Goal: Task Accomplishment & Management: Use online tool/utility

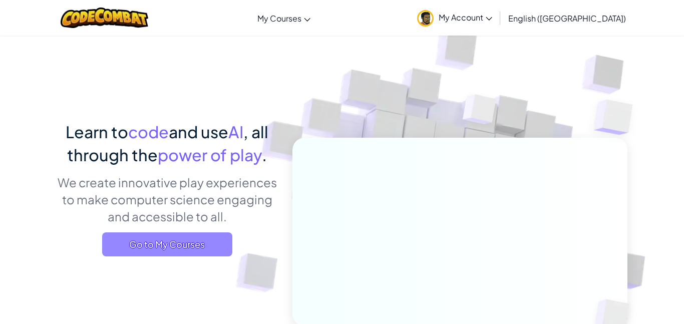
click at [132, 237] on span "Go to My Courses" at bounding box center [167, 244] width 130 height 24
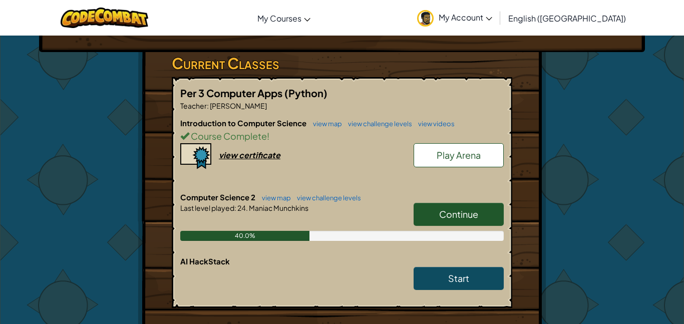
scroll to position [180, 0]
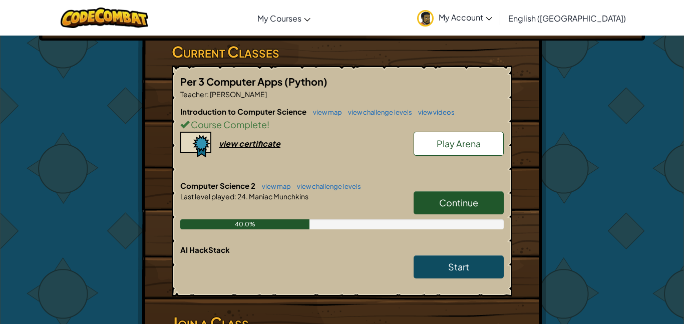
click at [440, 197] on span "Continue" at bounding box center [458, 203] width 39 height 12
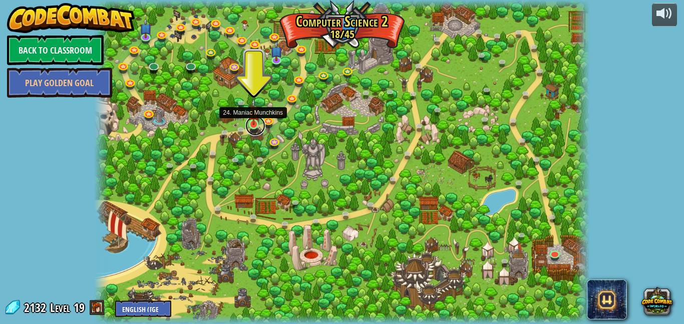
click at [257, 127] on link at bounding box center [255, 126] width 20 height 20
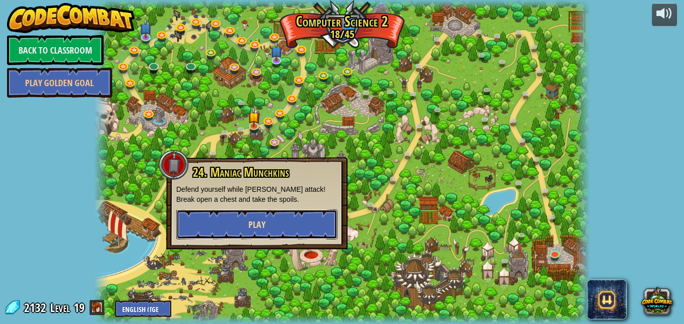
click at [305, 215] on button "Play" at bounding box center [256, 224] width 161 height 30
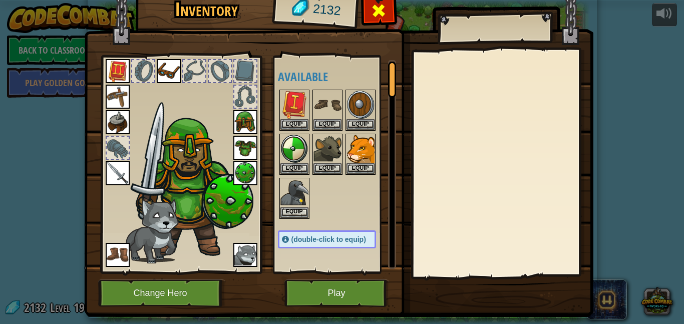
click at [380, 24] on div at bounding box center [379, 13] width 32 height 32
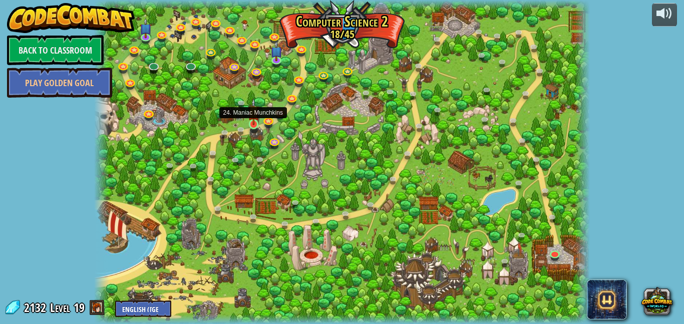
click at [256, 122] on img at bounding box center [254, 111] width 12 height 27
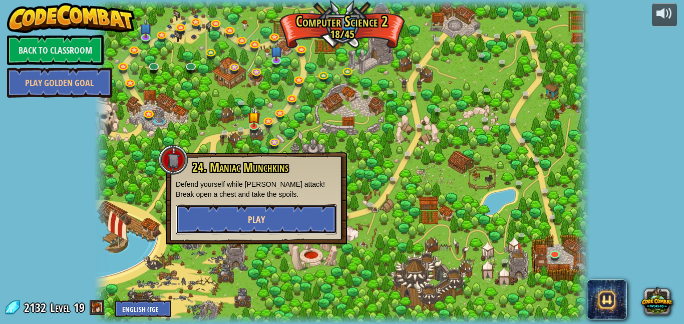
click at [302, 217] on button "Play" at bounding box center [256, 219] width 161 height 30
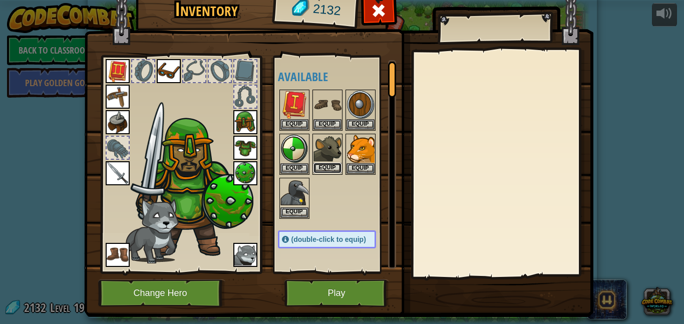
click at [334, 169] on button "Equip" at bounding box center [328, 168] width 28 height 11
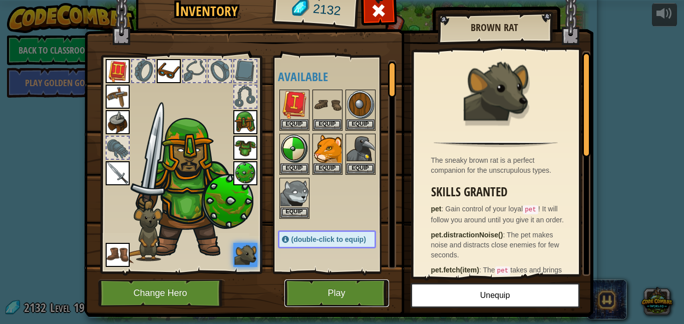
click at [343, 289] on button "Play" at bounding box center [337, 294] width 105 height 28
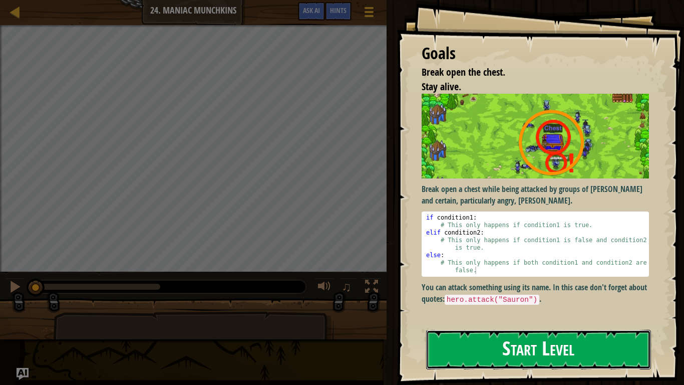
click at [513, 324] on button "Start Level" at bounding box center [538, 350] width 225 height 40
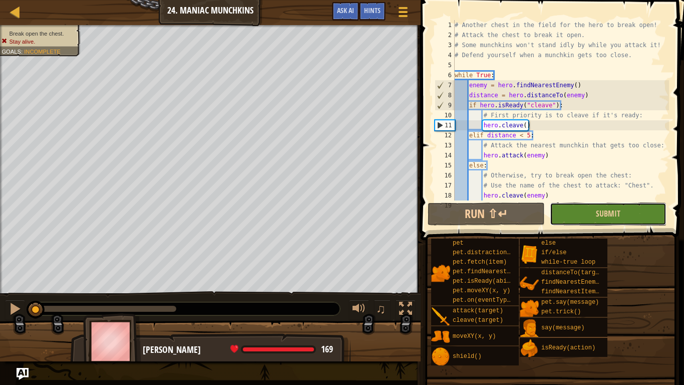
click at [579, 212] on button "Submit" at bounding box center [608, 213] width 117 height 23
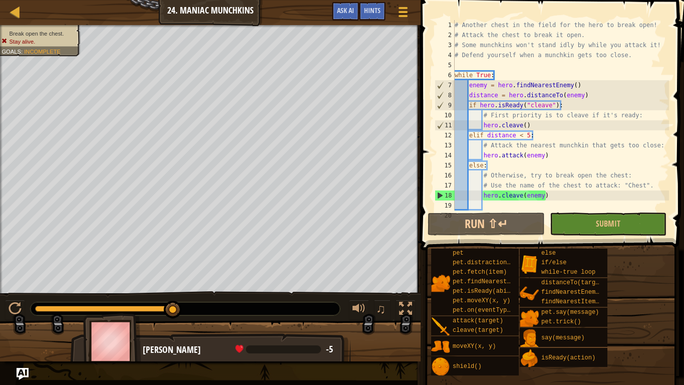
click at [504, 204] on div "# Another chest in the field for the hero to break open! # Attack the chest to …" at bounding box center [561, 125] width 216 height 210
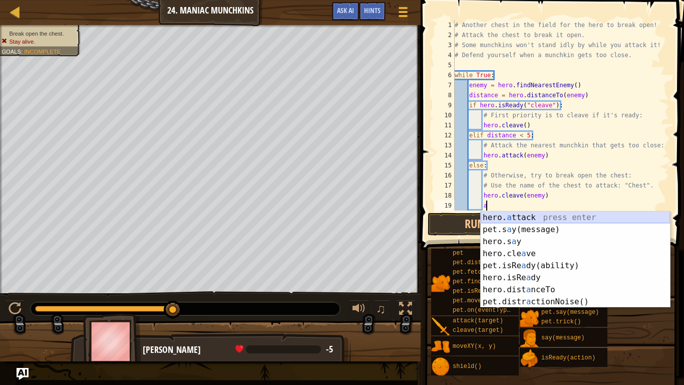
click at [514, 220] on div "hero. a ttack press enter pet.s a y(message) press enter hero.s a y press enter…" at bounding box center [575, 271] width 189 height 120
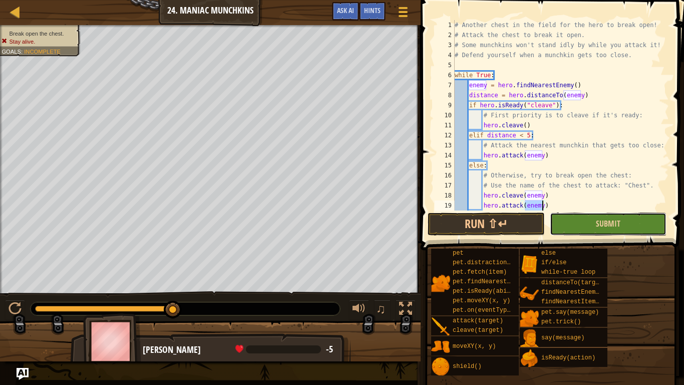
click at [567, 227] on button "Submit" at bounding box center [608, 223] width 117 height 23
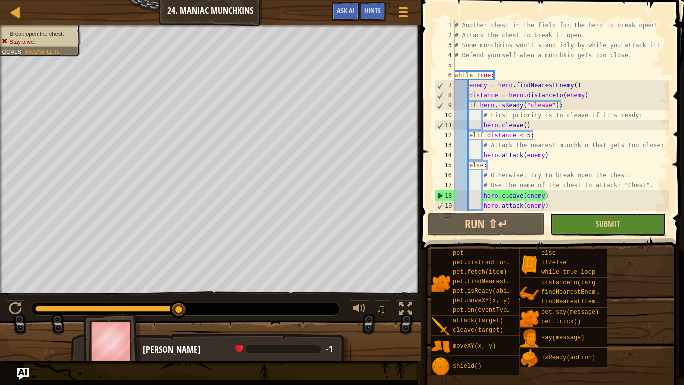
click at [567, 227] on button "Submit" at bounding box center [608, 223] width 117 height 23
click at [593, 224] on button "Submit" at bounding box center [608, 223] width 117 height 23
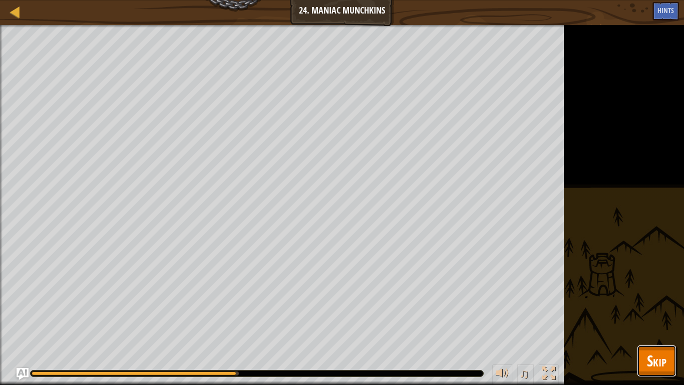
click at [654, 324] on span "Skip" at bounding box center [657, 360] width 20 height 21
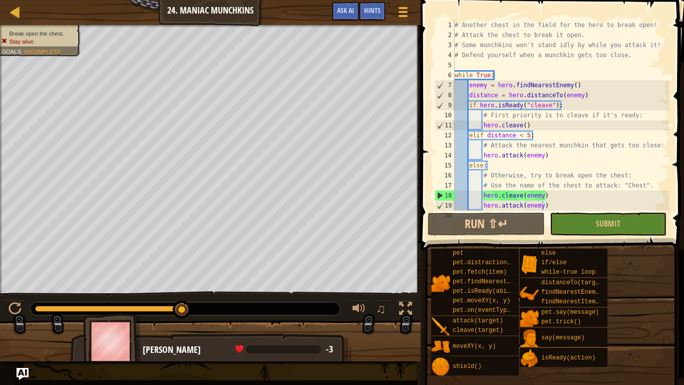
click at [559, 205] on div "# Another chest in the field for the hero to break open! # Attack the chest to …" at bounding box center [561, 125] width 216 height 210
click at [572, 213] on button "Submit" at bounding box center [608, 223] width 117 height 23
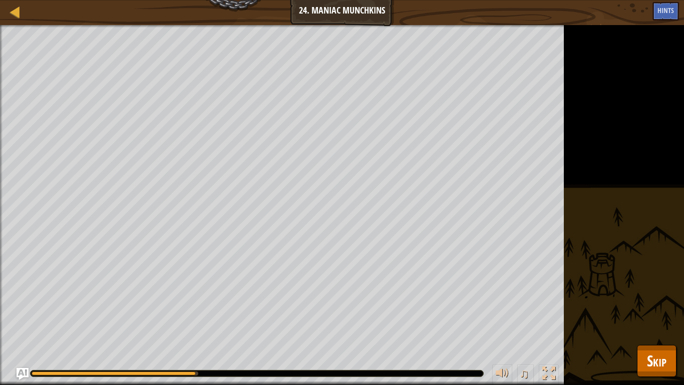
click at [645, 324] on div "Break open the chest. Stay alive. Goals : Running... ♫ [PERSON_NAME] 169 x: 40 …" at bounding box center [342, 205] width 684 height 360
click at [647, 324] on span "Skip" at bounding box center [657, 360] width 20 height 21
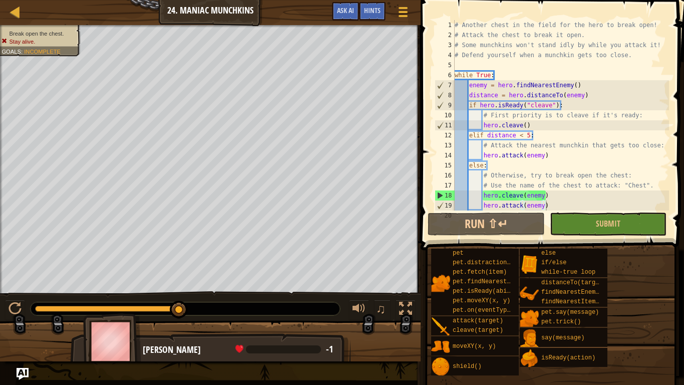
click at [552, 207] on div "# Another chest in the field for the hero to break open! # Attack the chest to …" at bounding box center [561, 125] width 216 height 210
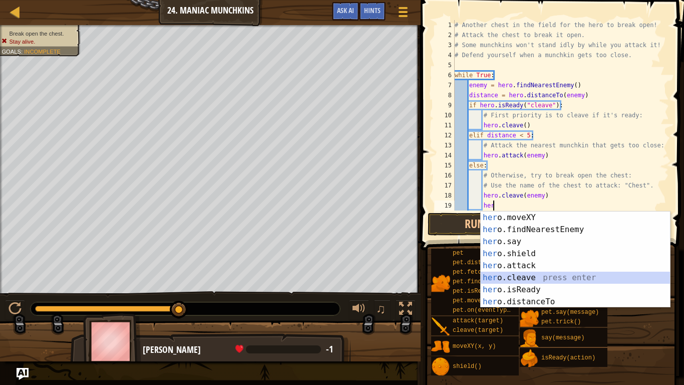
click at [562, 274] on div "her o.moveXY press enter her o.findNearestEnemy press enter her o.say press ent…" at bounding box center [575, 271] width 189 height 120
type textarea "hero.cleave(enemy)"
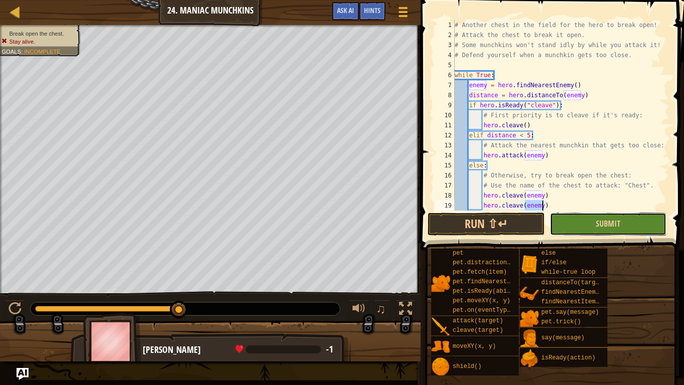
click at [580, 229] on button "Submit" at bounding box center [608, 223] width 117 height 23
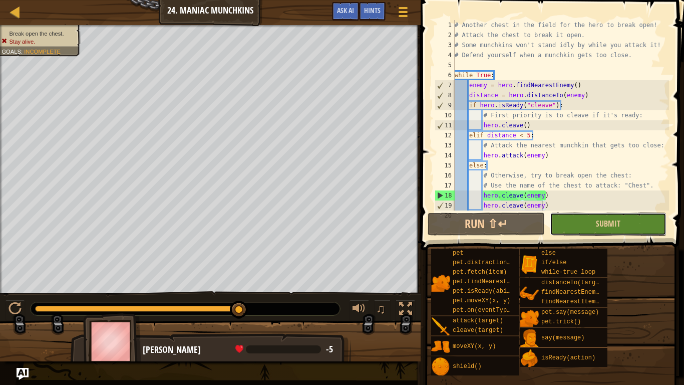
click at [580, 229] on button "Submit" at bounding box center [608, 223] width 117 height 23
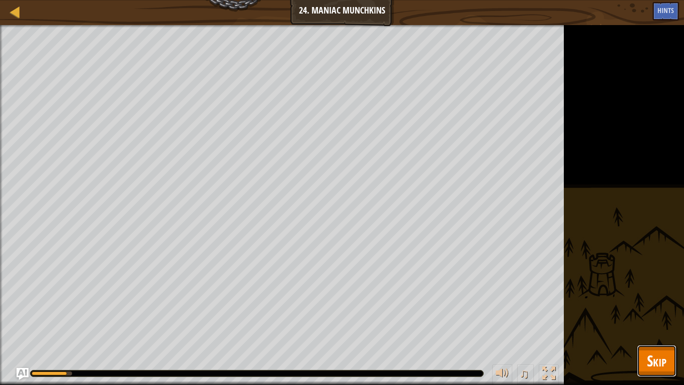
click at [665, 324] on span "Skip" at bounding box center [657, 360] width 20 height 21
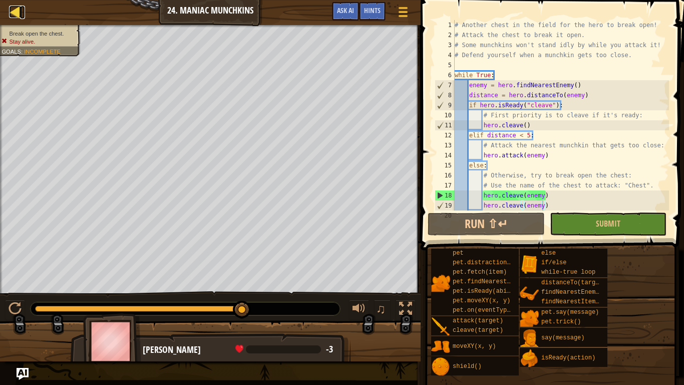
click at [18, 13] on div at bounding box center [15, 12] width 13 height 13
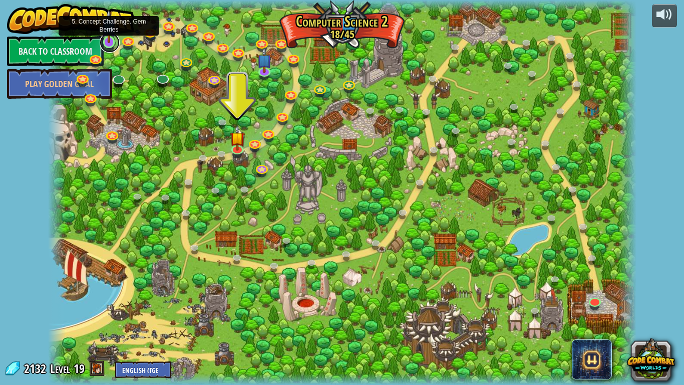
click at [107, 44] on link at bounding box center [110, 43] width 20 height 20
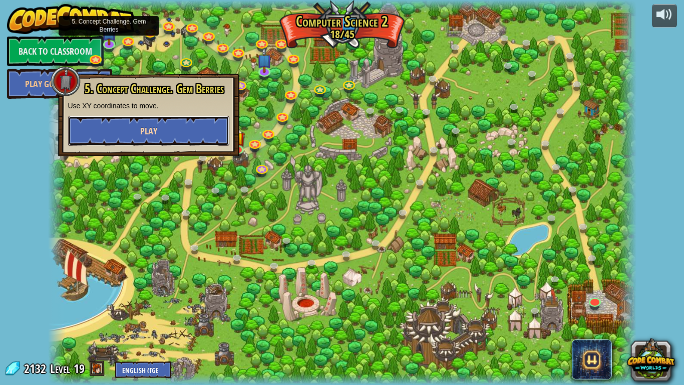
click at [171, 143] on button "Play" at bounding box center [148, 131] width 161 height 30
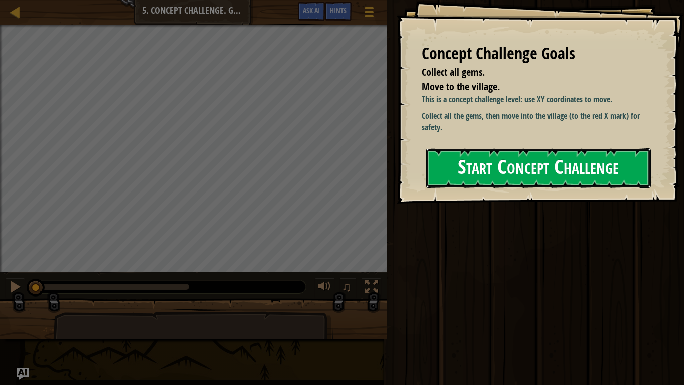
click at [434, 176] on button "Start Concept Challenge" at bounding box center [538, 168] width 225 height 40
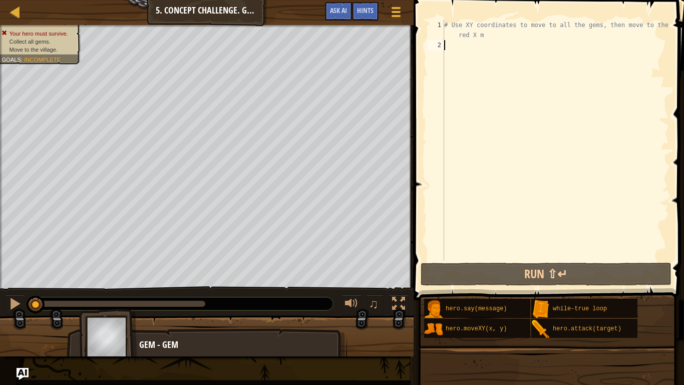
scroll to position [5, 0]
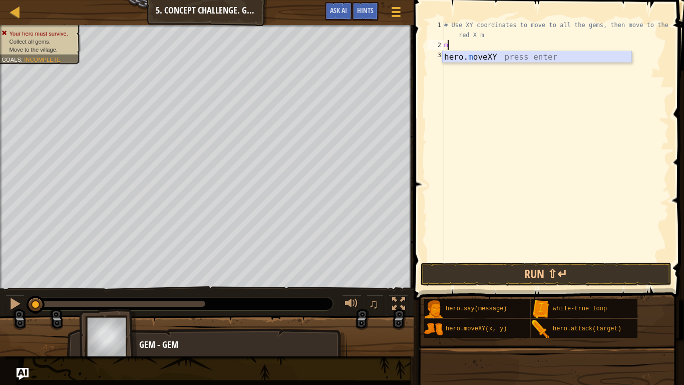
click at [445, 56] on div "hero. m oveXY press enter" at bounding box center [536, 69] width 189 height 36
click at [501, 46] on div "# Use XY coordinates to move to all the gems, then move to the red X m hero . m…" at bounding box center [555, 155] width 227 height 271
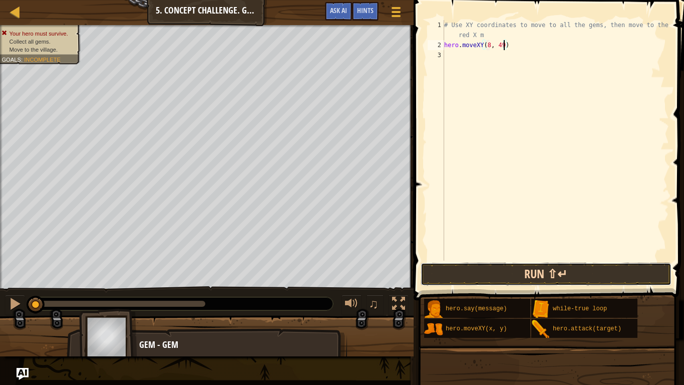
click at [584, 283] on button "Run ⇧↵" at bounding box center [546, 273] width 251 height 23
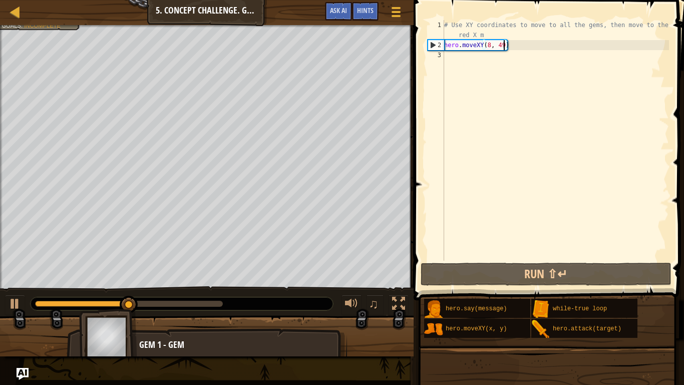
scroll to position [5, 9]
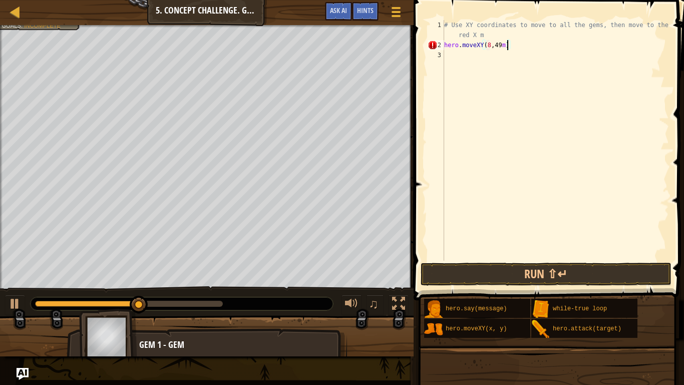
type textarea "hero.moveXY(8, 49)"
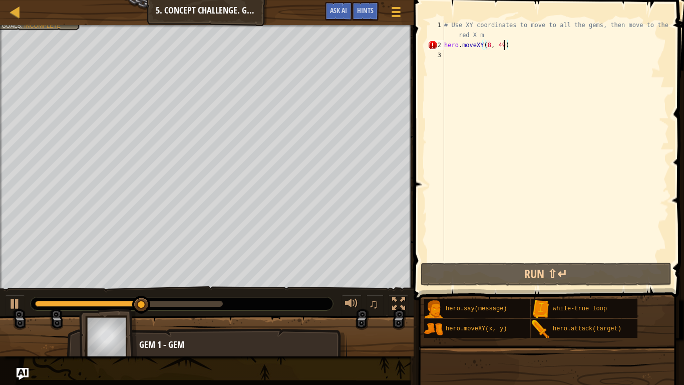
scroll to position [5, 9]
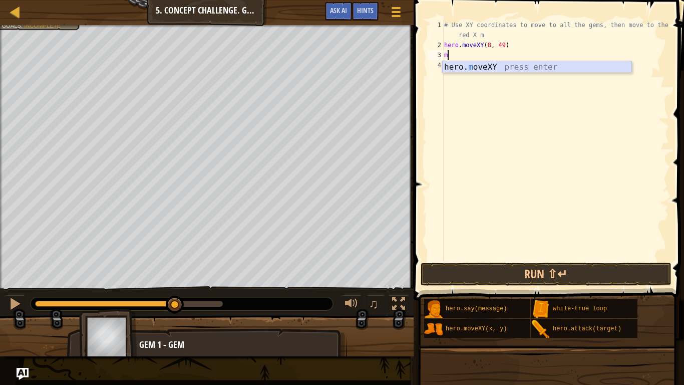
click at [494, 67] on div "hero. m oveXY press enter" at bounding box center [536, 79] width 189 height 36
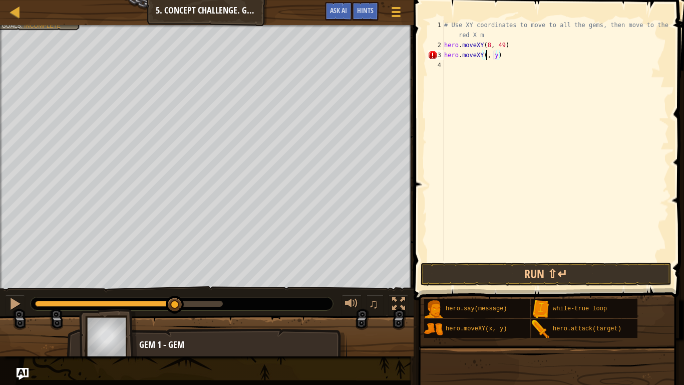
scroll to position [5, 7]
click at [500, 58] on div "# Use XY coordinates to move to all the gems, then move to the red X m hero . m…" at bounding box center [555, 155] width 227 height 271
click at [598, 264] on button "Run ⇧↵" at bounding box center [546, 273] width 251 height 23
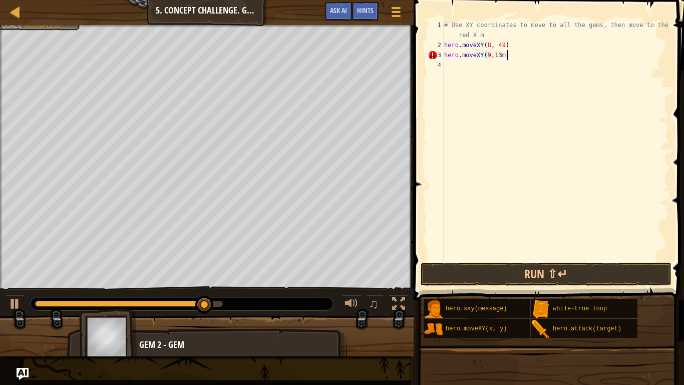
type textarea "hero.moveXY(9, 13)"
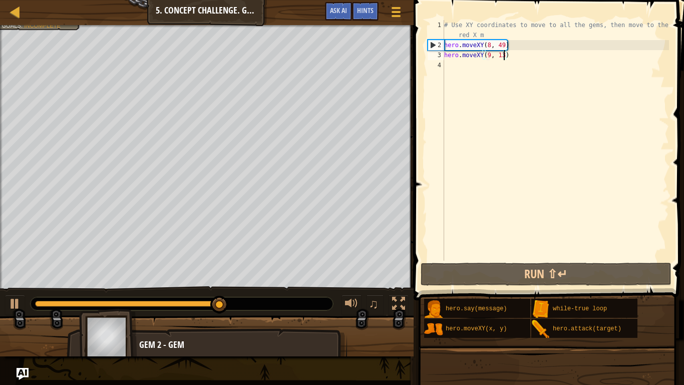
click at [447, 67] on div "# Use XY coordinates to move to all the gems, then move to the red X m hero . m…" at bounding box center [555, 155] width 227 height 271
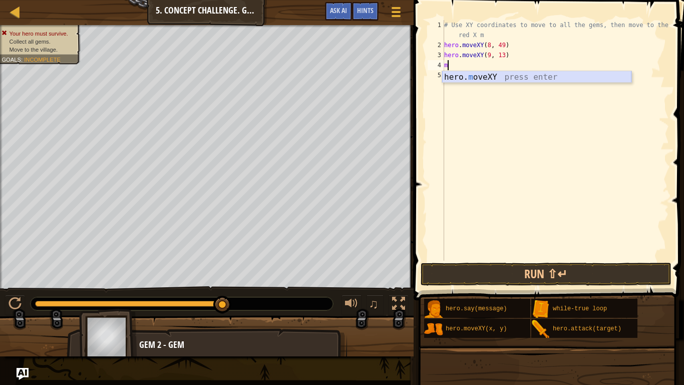
click at [522, 74] on div "hero. m oveXY press enter" at bounding box center [536, 89] width 189 height 36
click at [504, 67] on div "# Use XY coordinates to move to all the gems, then move to the red X m hero . m…" at bounding box center [555, 155] width 227 height 271
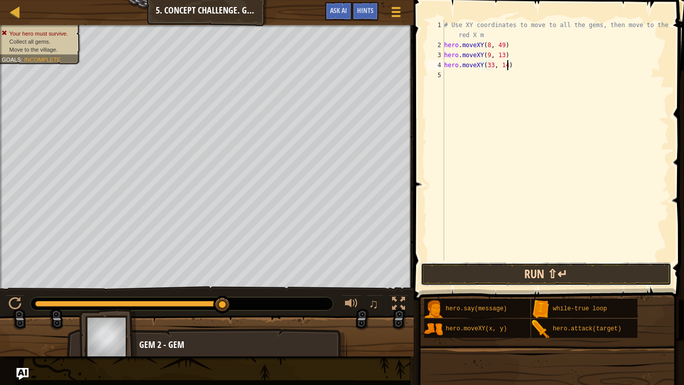
click at [632, 264] on button "Run ⇧↵" at bounding box center [546, 273] width 251 height 23
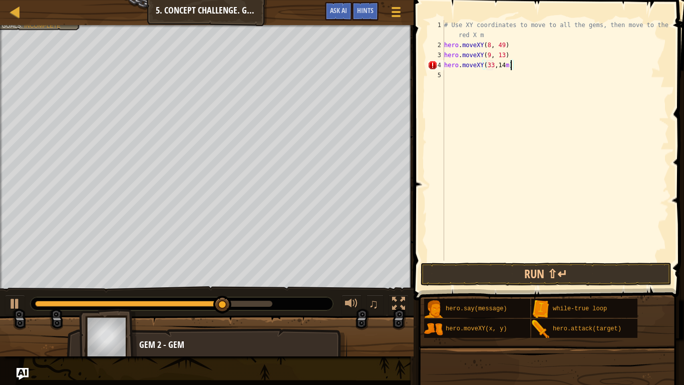
type textarea "hero.moveXY(33, 14)"
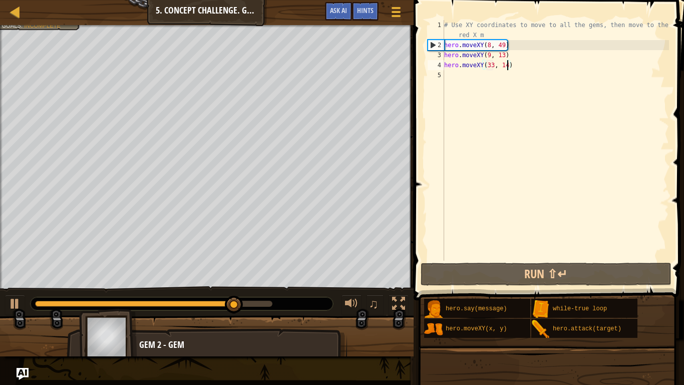
click at [452, 81] on div "# Use XY coordinates to move to all the gems, then move to the red X m hero . m…" at bounding box center [555, 155] width 227 height 271
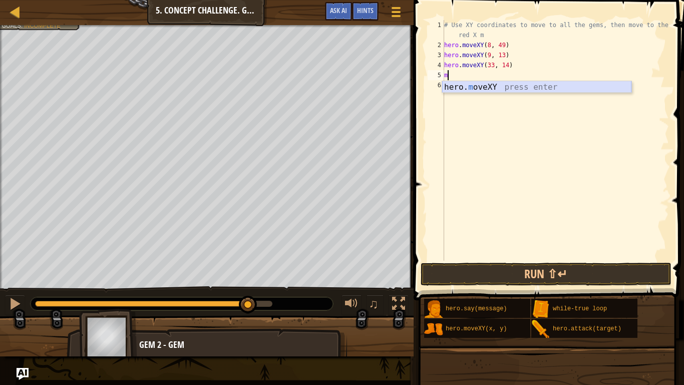
click at [478, 90] on div "hero. m oveXY press enter" at bounding box center [536, 99] width 189 height 36
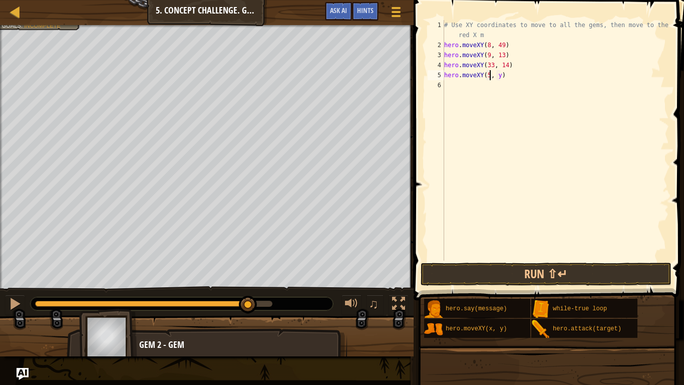
scroll to position [5, 7]
click at [503, 79] on div "# Use XY coordinates to move to all the gems, then move to the red X m hero . m…" at bounding box center [555, 155] width 227 height 271
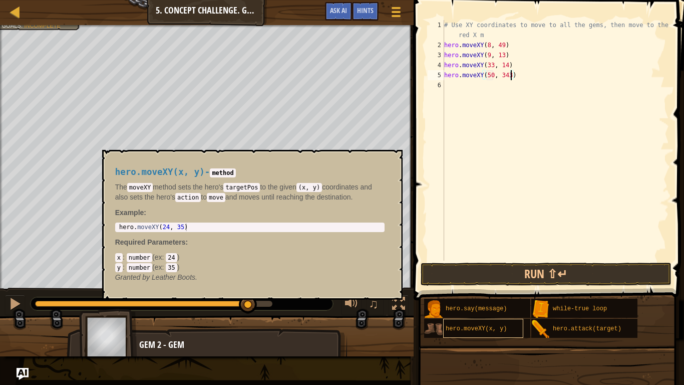
scroll to position [5, 9]
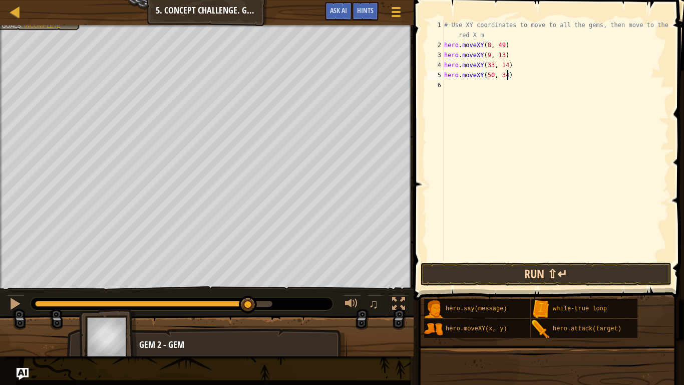
type textarea "hero.moveXY(50, 34)"
click at [494, 262] on button "Run ⇧↵" at bounding box center [546, 273] width 251 height 23
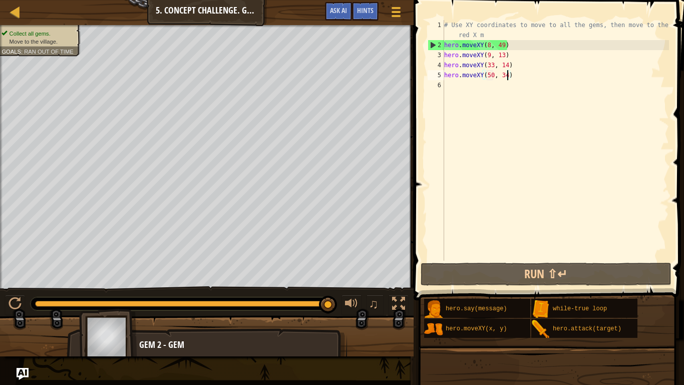
click at [448, 95] on div "# Use XY coordinates to move to all the gems, then move to the red X m hero . m…" at bounding box center [555, 155] width 227 height 271
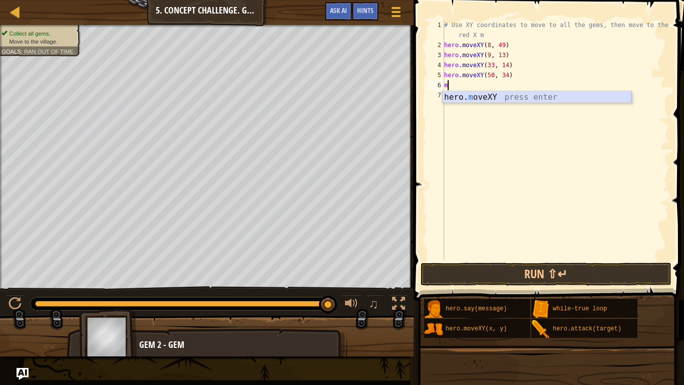
click at [464, 99] on div "hero. m oveXY press enter" at bounding box center [536, 109] width 189 height 36
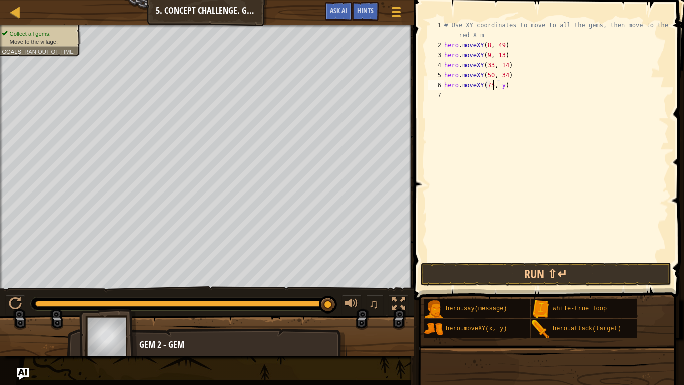
scroll to position [5, 7]
click at [502, 86] on div "# Use XY coordinates to move to all the gems, then move to the red X m hero . m…" at bounding box center [555, 155] width 227 height 271
click at [505, 84] on div "# Use XY coordinates to move to all the gems, then move to the red X m hero . m…" at bounding box center [555, 155] width 227 height 271
type textarea "hero.moveXY(75, 34)"
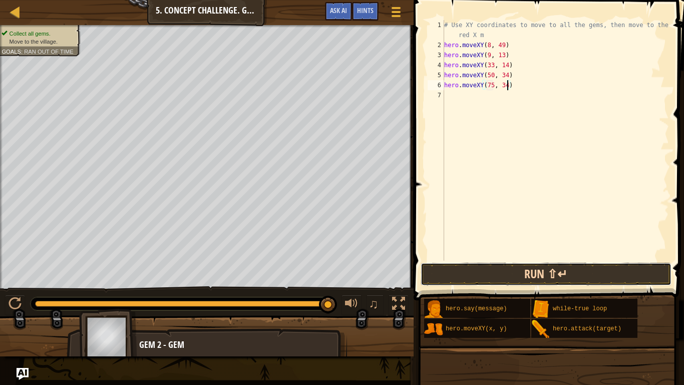
click at [625, 272] on button "Run ⇧↵" at bounding box center [546, 273] width 251 height 23
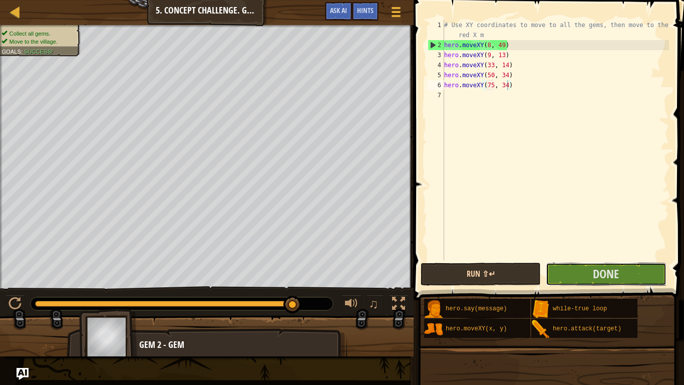
click at [625, 272] on button "Done" at bounding box center [606, 273] width 120 height 23
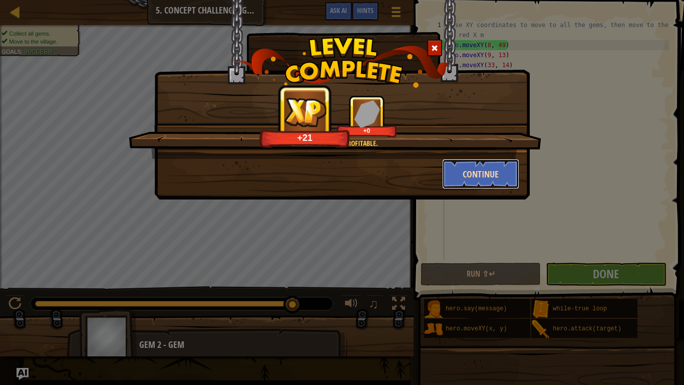
click at [509, 176] on button "Continue" at bounding box center [481, 174] width 78 height 30
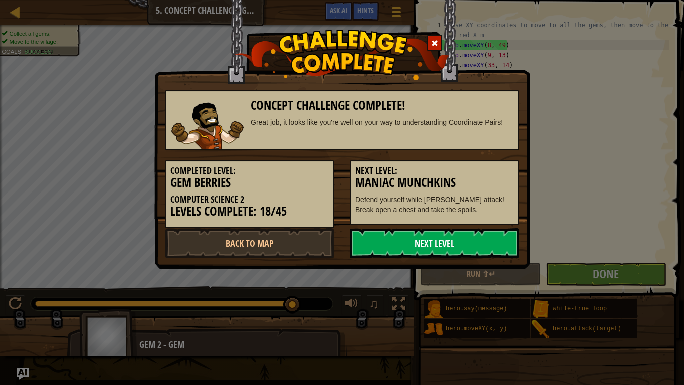
click at [495, 239] on link "Next Level" at bounding box center [435, 243] width 170 height 30
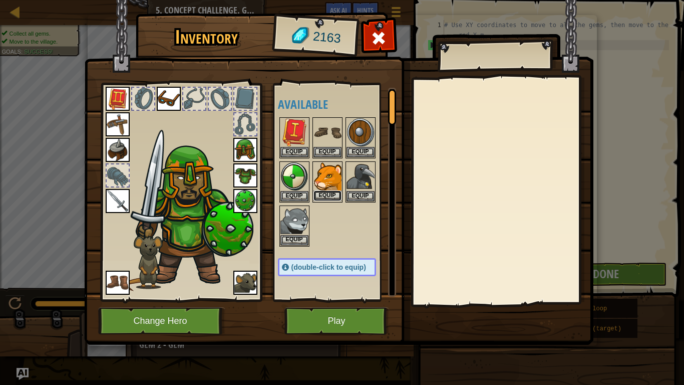
click at [331, 200] on button "Equip" at bounding box center [328, 195] width 28 height 11
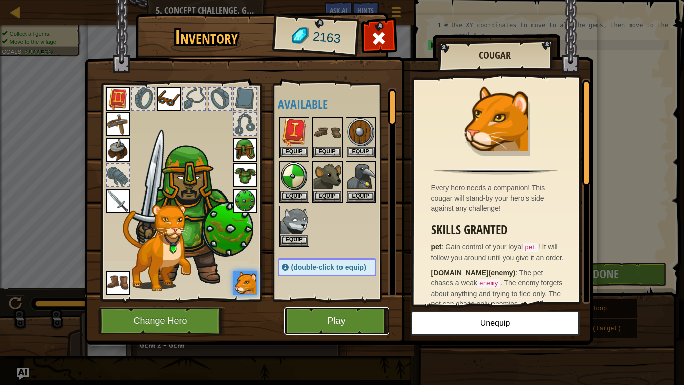
click at [355, 314] on button "Play" at bounding box center [337, 321] width 105 height 28
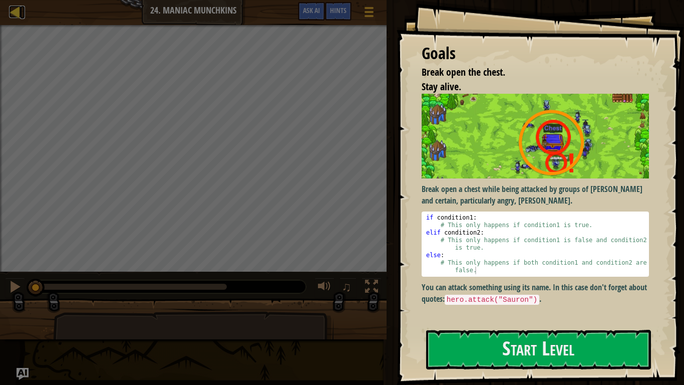
click at [23, 15] on link "Map" at bounding box center [22, 13] width 5 height 14
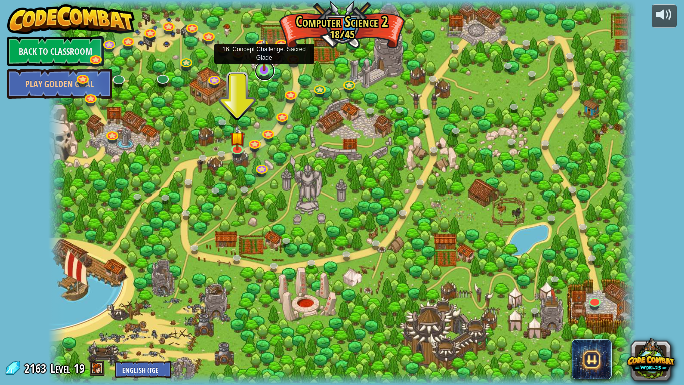
click at [263, 75] on link at bounding box center [265, 71] width 20 height 20
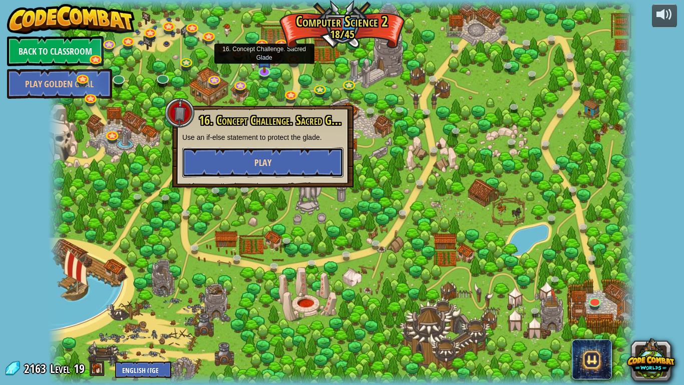
click at [269, 165] on span "Play" at bounding box center [262, 162] width 17 height 13
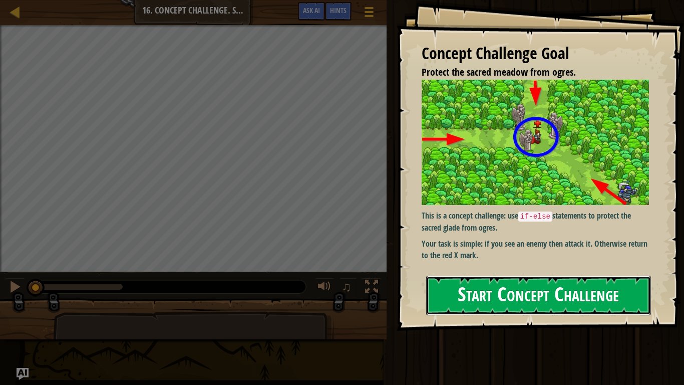
click at [450, 294] on button "Start Concept Challenge" at bounding box center [538, 296] width 225 height 40
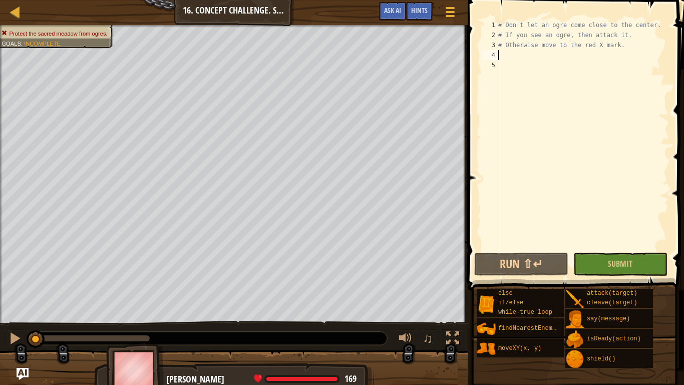
click at [506, 59] on div "# Don't let an ogre come close to the center. # If you see an ogre, then attack…" at bounding box center [582, 145] width 173 height 250
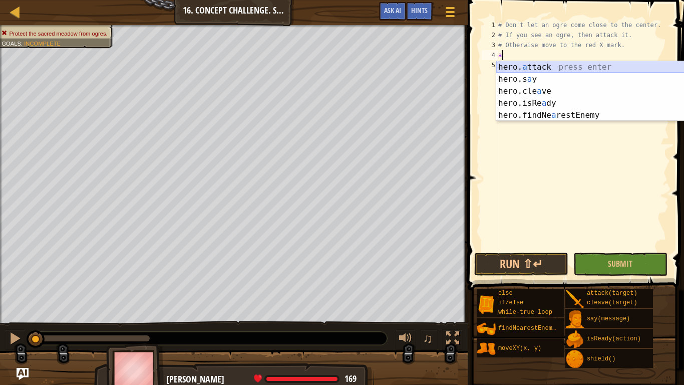
click at [519, 69] on div "hero. a ttack press enter hero.s a y press enter hero.cle a ve press enter hero…" at bounding box center [590, 103] width 189 height 84
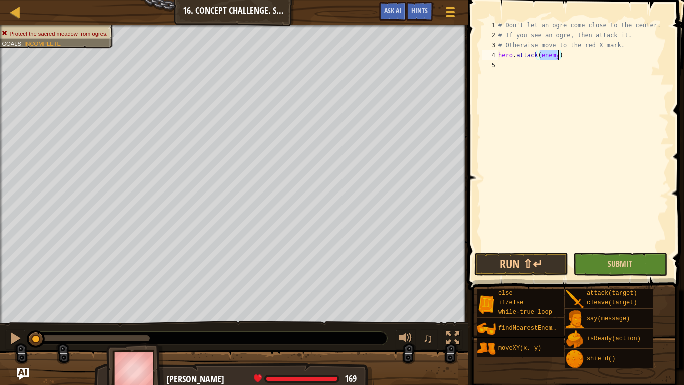
type textarea "hero.attack(enemy)"
click at [636, 254] on button "Submit" at bounding box center [621, 263] width 94 height 23
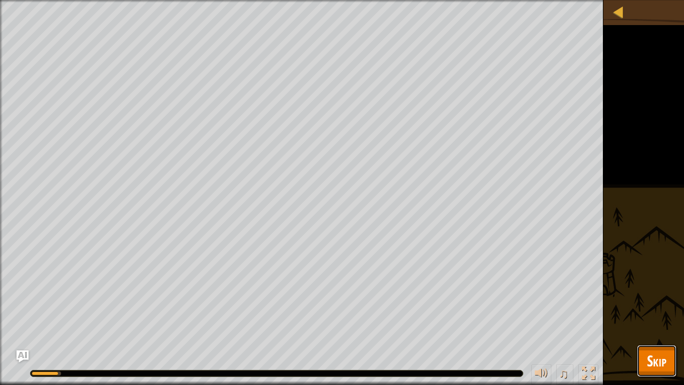
click at [650, 324] on span "Skip" at bounding box center [657, 360] width 20 height 21
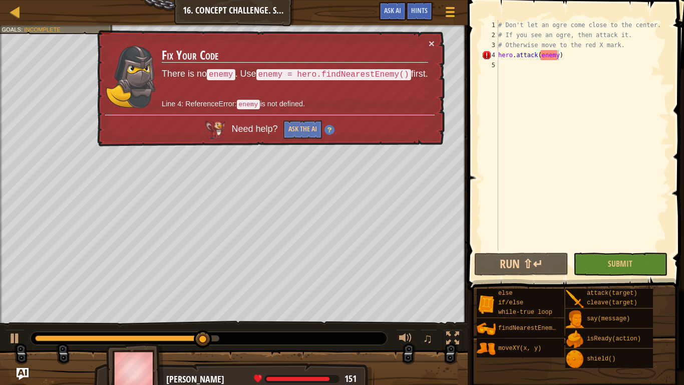
click at [508, 67] on div "# Don't let an ogre come close to the center. # If you see an ogre, then attack…" at bounding box center [582, 145] width 173 height 250
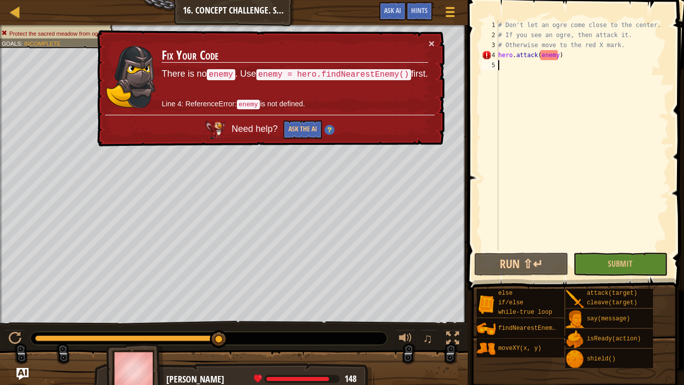
type textarea "f"
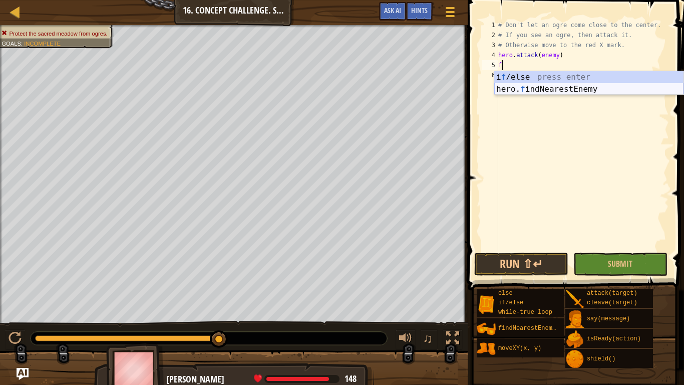
click at [530, 91] on div "i f /else press enter hero. f indNearestEnemy press enter" at bounding box center [588, 95] width 189 height 48
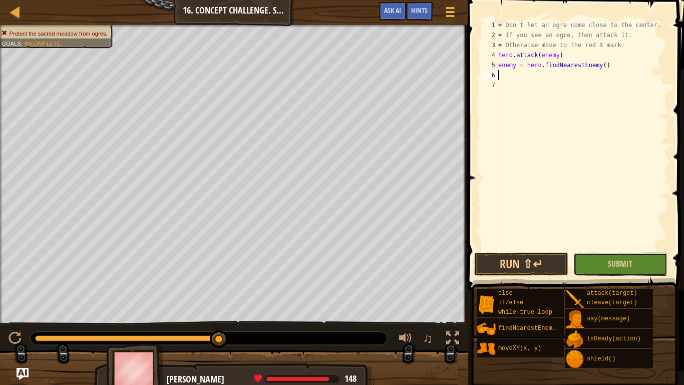
click at [606, 254] on button "Submit" at bounding box center [621, 263] width 94 height 23
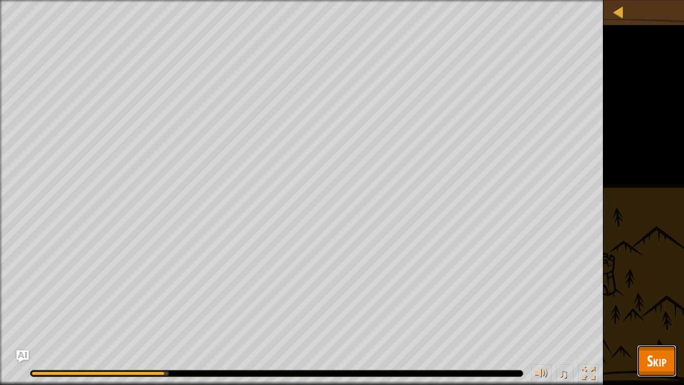
click at [669, 324] on button "Skip" at bounding box center [657, 361] width 40 height 32
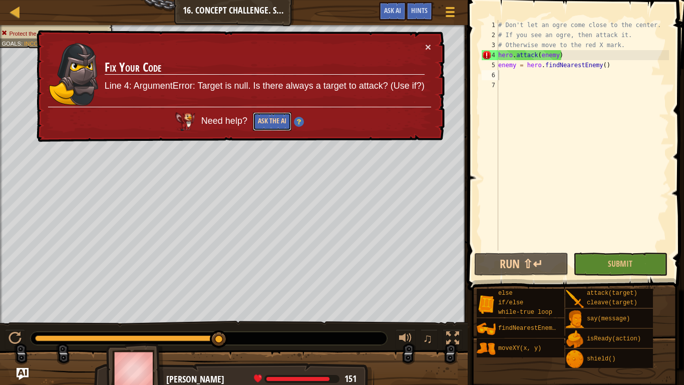
click at [276, 120] on button "Ask the AI" at bounding box center [272, 121] width 39 height 19
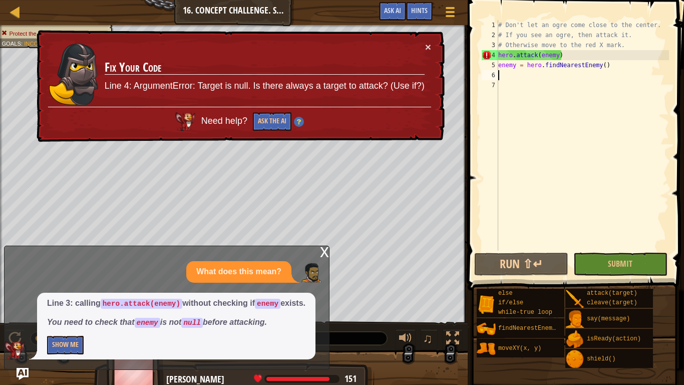
click at [86, 324] on p "Show Me" at bounding box center [176, 345] width 258 height 19
click at [78, 324] on button "Show Me" at bounding box center [65, 345] width 37 height 19
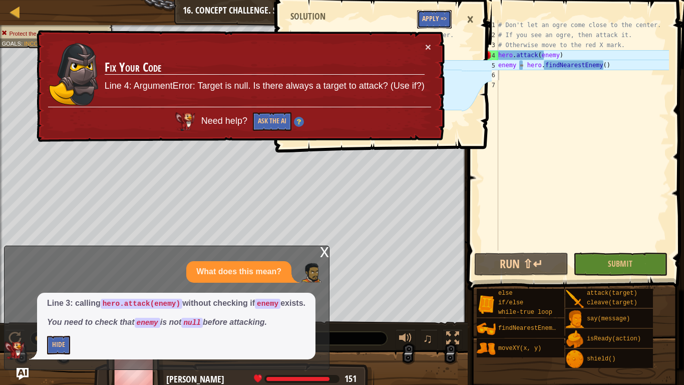
click at [429, 27] on button "Apply =>" at bounding box center [434, 19] width 35 height 19
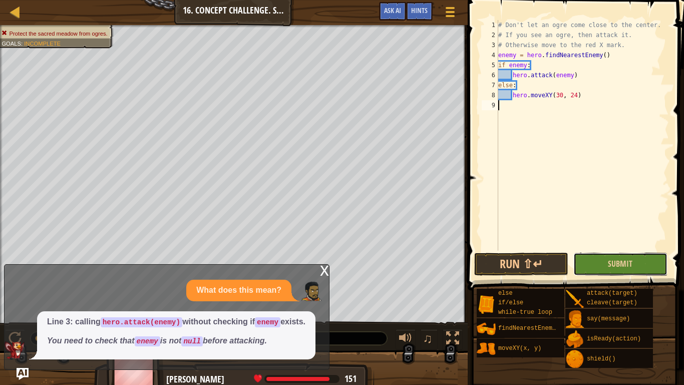
click at [594, 260] on button "Submit" at bounding box center [621, 263] width 94 height 23
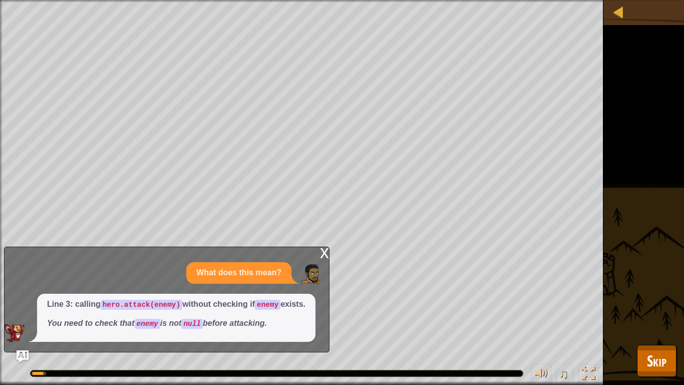
click at [326, 247] on div "x" at bounding box center [324, 252] width 9 height 10
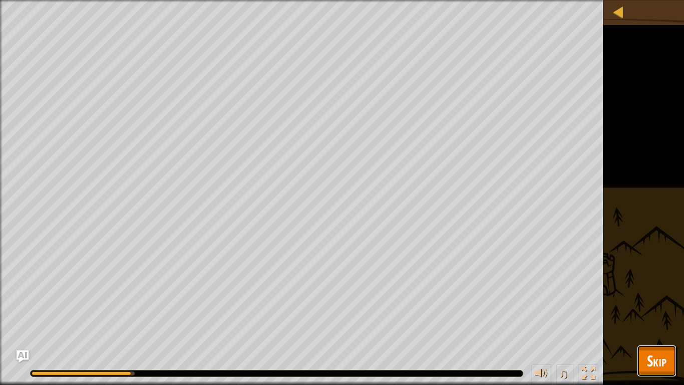
click at [646, 324] on button "Skip" at bounding box center [657, 361] width 40 height 32
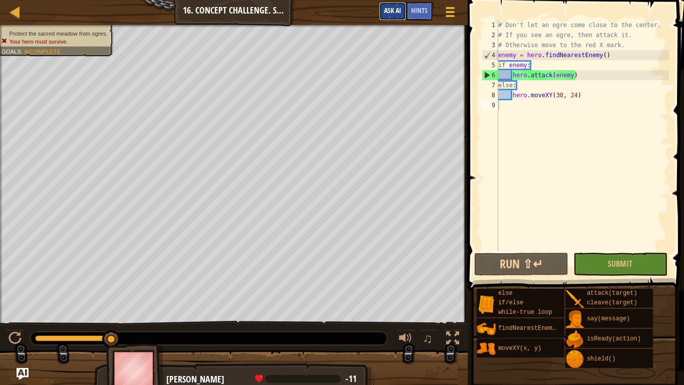
click at [383, 20] on button "Ask AI" at bounding box center [392, 11] width 27 height 19
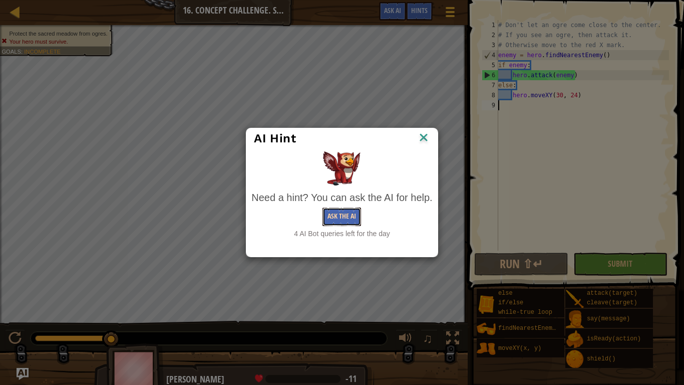
click at [336, 211] on button "Ask the AI" at bounding box center [342, 216] width 39 height 19
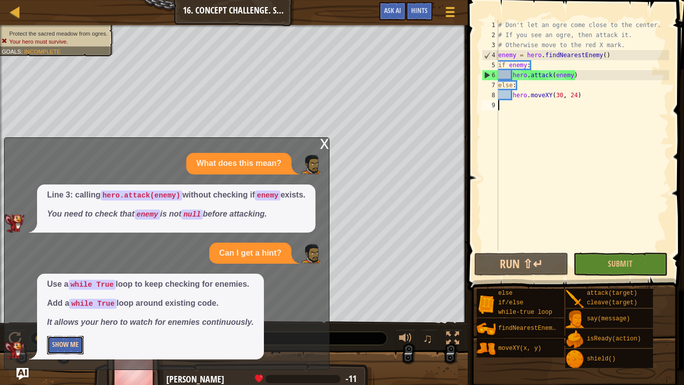
click at [76, 324] on button "Show Me" at bounding box center [65, 345] width 37 height 19
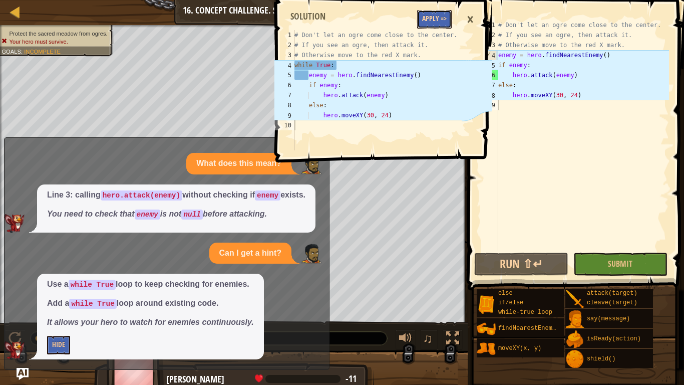
click at [439, 26] on button "Apply =>" at bounding box center [434, 19] width 35 height 19
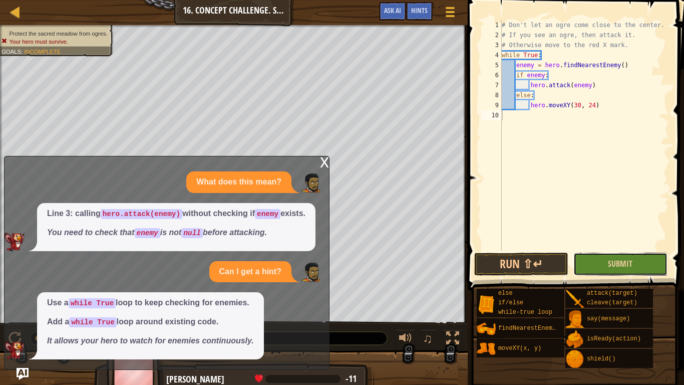
click at [586, 253] on button "Submit" at bounding box center [621, 263] width 94 height 23
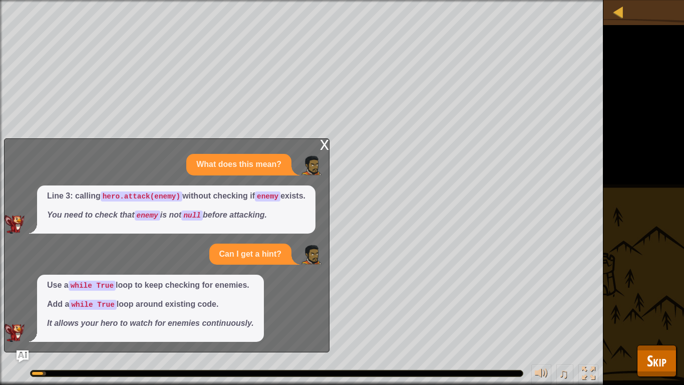
click at [321, 139] on div "x" at bounding box center [324, 144] width 9 height 10
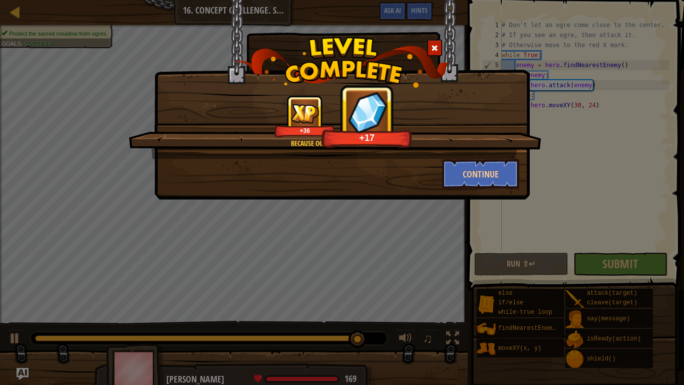
click at [261, 152] on div "Because ogres aren't sterile. +36 +17" at bounding box center [335, 127] width 413 height 64
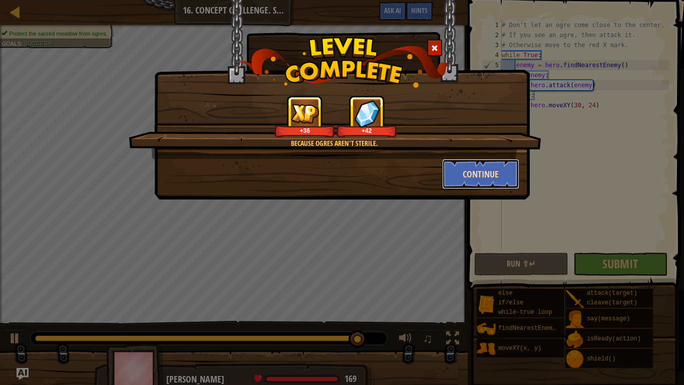
click at [465, 181] on button "Continue" at bounding box center [481, 174] width 78 height 30
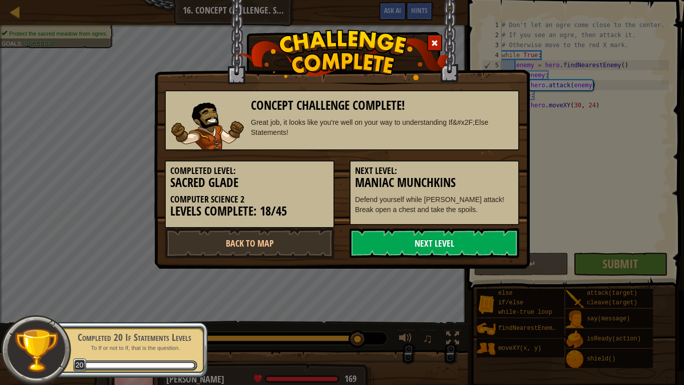
click at [497, 241] on link "Next Level" at bounding box center [435, 243] width 170 height 30
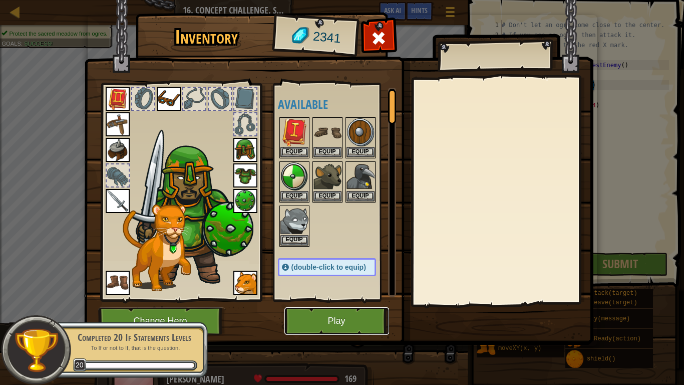
click at [369, 309] on button "Play" at bounding box center [337, 321] width 105 height 28
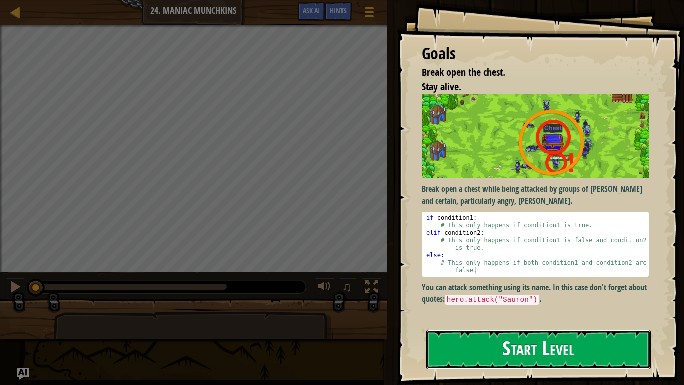
click at [463, 324] on button "Start Level" at bounding box center [538, 350] width 225 height 40
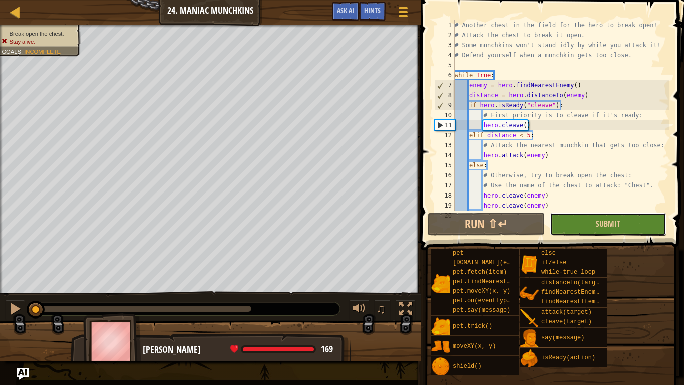
click at [575, 226] on button "Submit" at bounding box center [608, 223] width 117 height 23
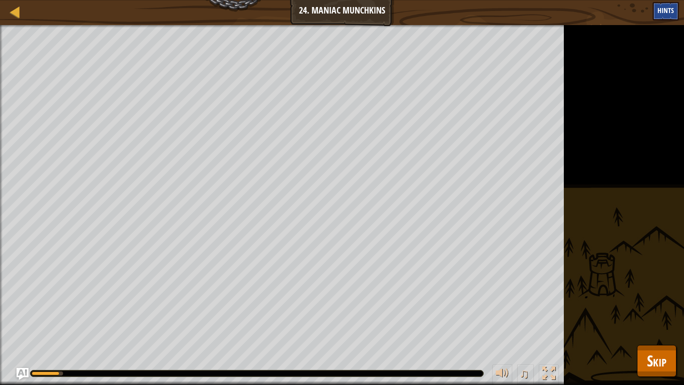
click at [673, 7] on span "Hints" at bounding box center [666, 11] width 17 height 10
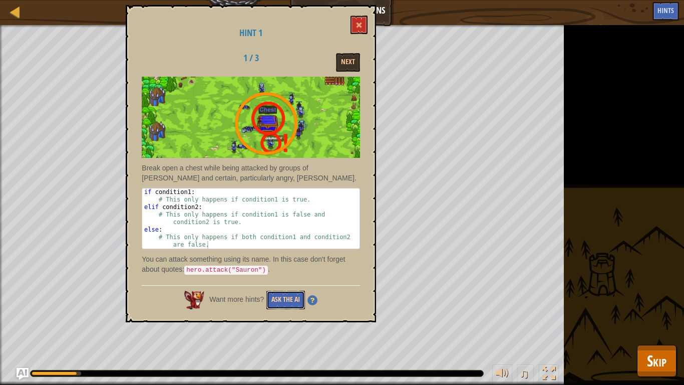
click at [270, 303] on button "Ask the AI" at bounding box center [286, 300] width 39 height 19
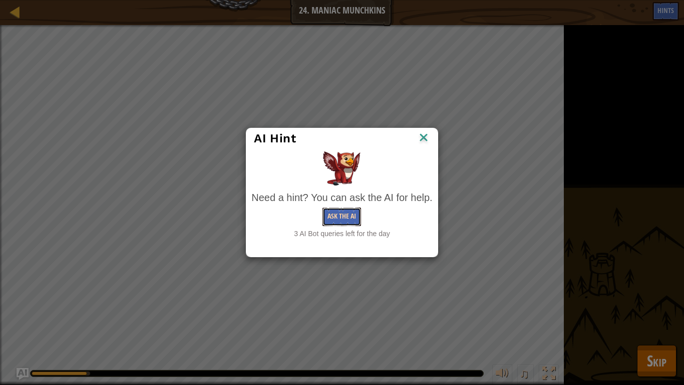
click at [345, 218] on button "Ask the AI" at bounding box center [342, 216] width 39 height 19
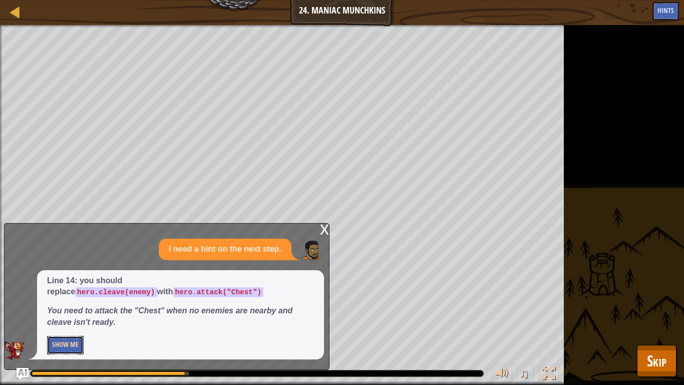
click at [76, 324] on button "Show Me" at bounding box center [65, 345] width 37 height 19
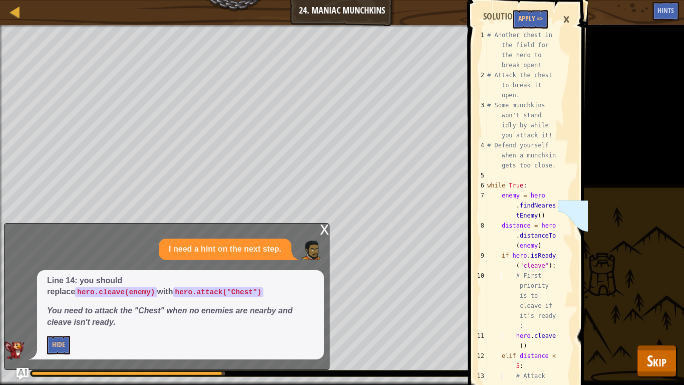
click at [522, 29] on span at bounding box center [529, 292] width 128 height 643
click at [522, 25] on button "Apply =>" at bounding box center [530, 19] width 35 height 19
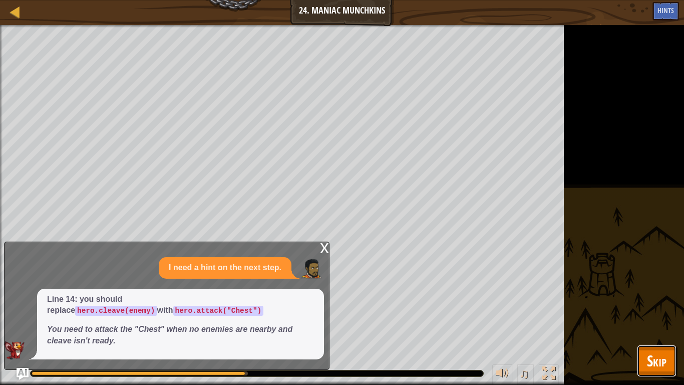
click at [653, 324] on span "Skip" at bounding box center [657, 360] width 20 height 21
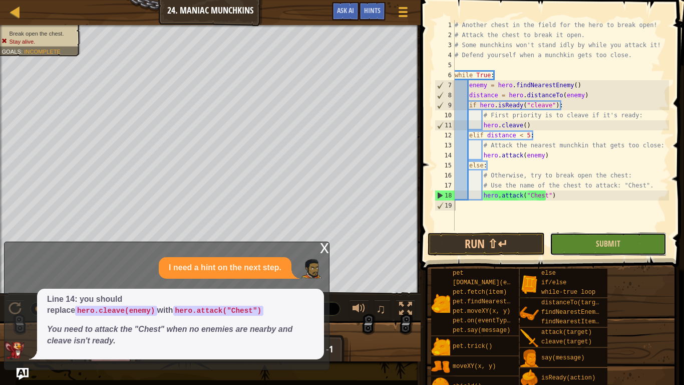
click at [593, 252] on button "Submit" at bounding box center [608, 243] width 117 height 23
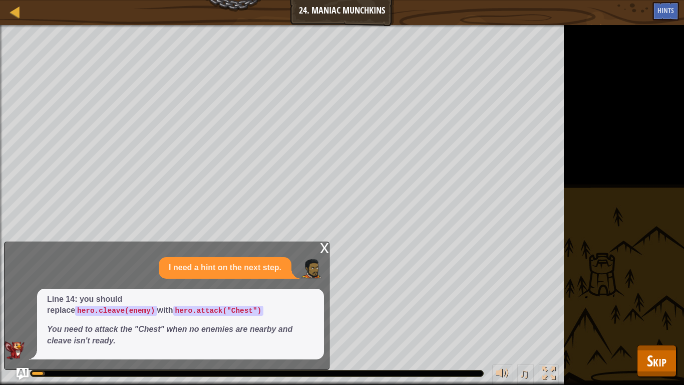
click at [320, 243] on div "x" at bounding box center [324, 247] width 9 height 10
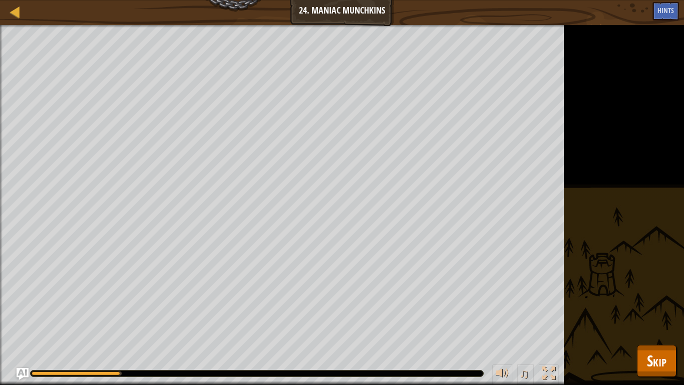
click at [665, 324] on div "Break open the chest. Stay alive. Goals : Running... ♫ [PERSON_NAME] 169 x: 40 …" at bounding box center [342, 205] width 684 height 360
click at [653, 324] on span "Skip" at bounding box center [657, 360] width 20 height 21
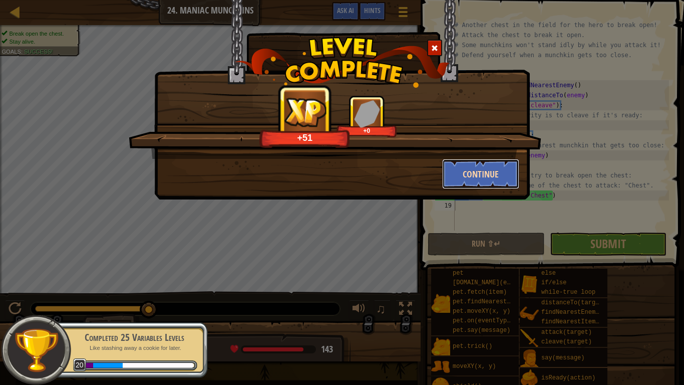
click at [461, 176] on button "Continue" at bounding box center [481, 174] width 78 height 30
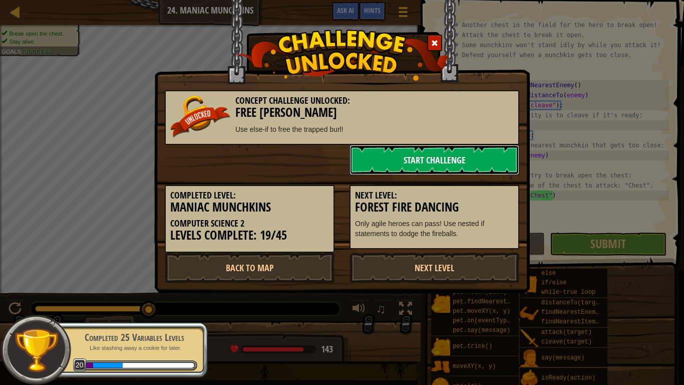
click at [481, 158] on link "Start Challenge" at bounding box center [435, 160] width 170 height 30
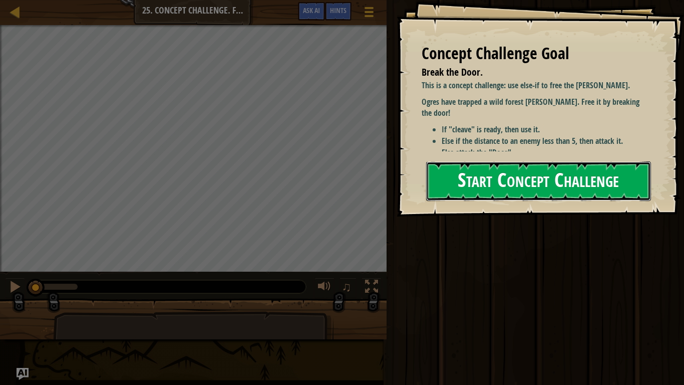
click at [533, 177] on button "Start Concept Challenge" at bounding box center [538, 181] width 225 height 40
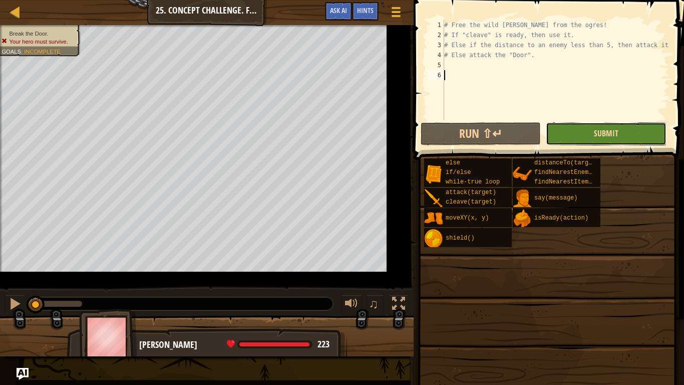
click at [598, 128] on span "Submit" at bounding box center [606, 133] width 25 height 11
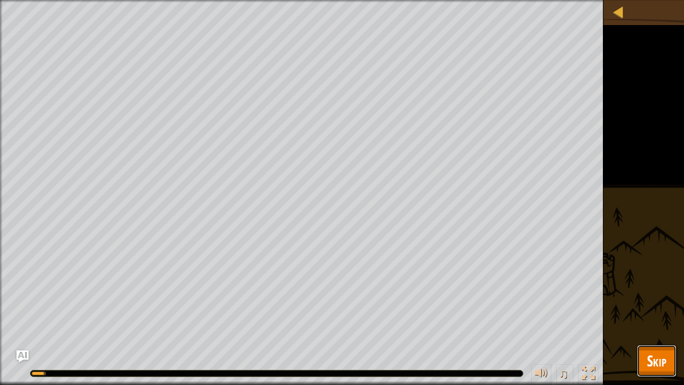
click at [641, 324] on button "Skip" at bounding box center [657, 361] width 40 height 32
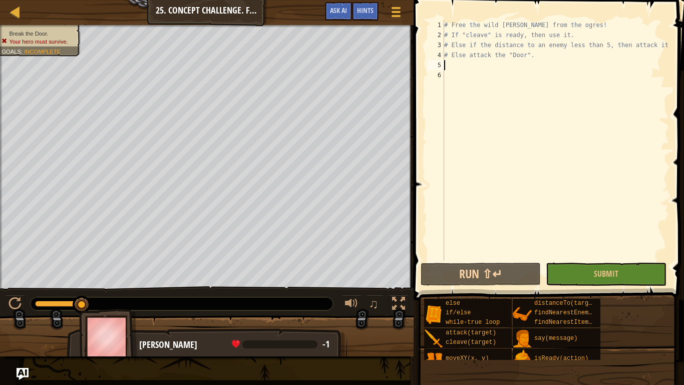
click at [454, 62] on div "# Free the wild [PERSON_NAME] from the ogres! # If "cleave" is ready, then use …" at bounding box center [555, 150] width 227 height 260
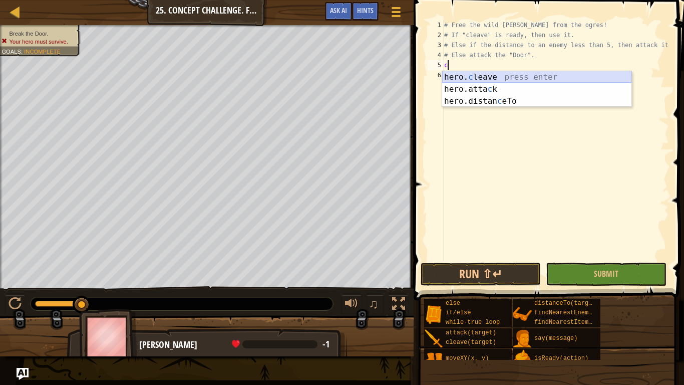
click at [466, 74] on div "hero. c leave press enter hero.[PERSON_NAME] press enter hero.distan c eTo pres…" at bounding box center [536, 101] width 189 height 60
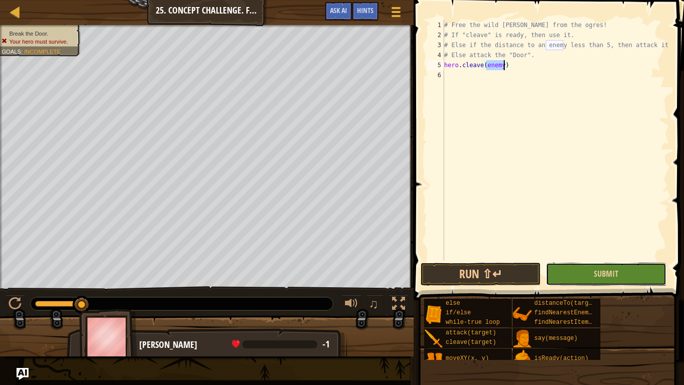
click at [630, 268] on button "Submit" at bounding box center [606, 273] width 120 height 23
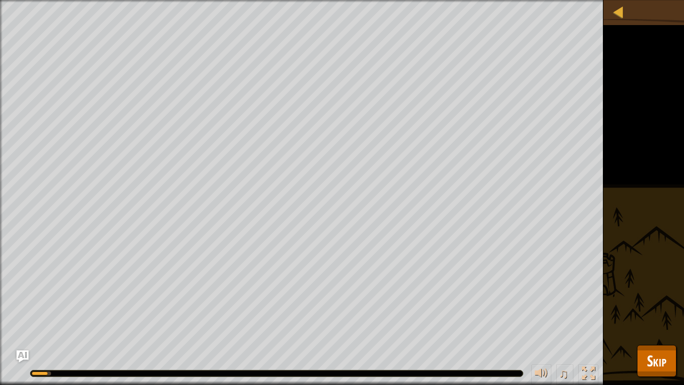
click at [655, 324] on div "Break the Door. Your hero must survive. Goals : Running... ♫ [PERSON_NAME] 223 …" at bounding box center [342, 192] width 684 height 385
click at [657, 324] on button "Skip" at bounding box center [657, 361] width 40 height 32
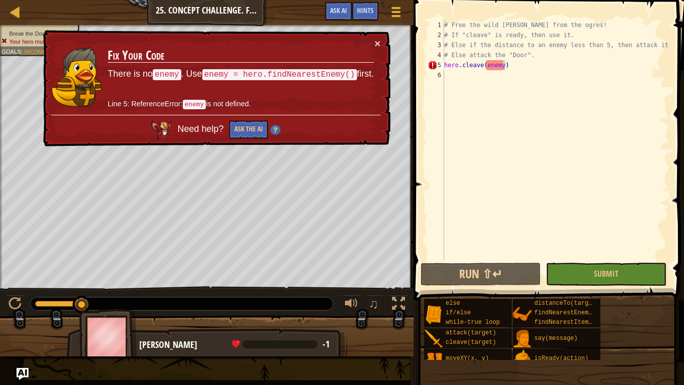
click at [520, 68] on div "# Free the wild [PERSON_NAME] from the ogres! # If "cleave" is ready, then use …" at bounding box center [555, 150] width 227 height 260
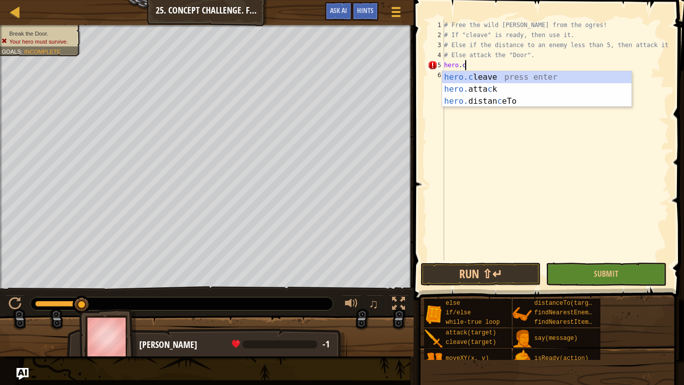
type textarea "h"
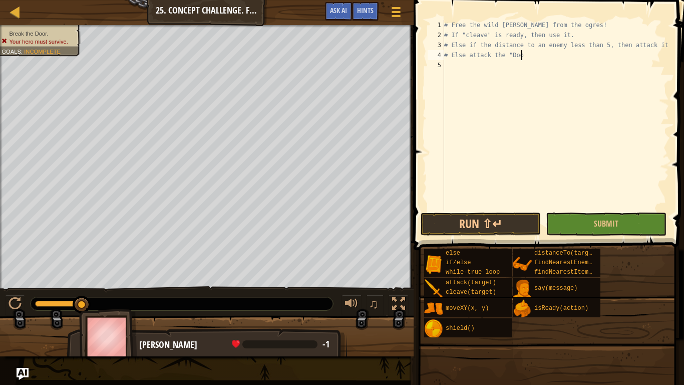
scroll to position [5, 11]
type textarea "# Else attack the "Doo"
click at [448, 66] on div "# Free the wild [PERSON_NAME] from the ogres! # If "cleave" is ready, then use …" at bounding box center [555, 125] width 227 height 210
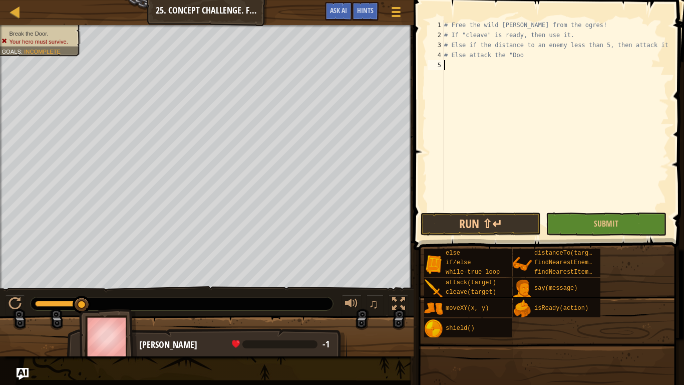
type textarea "f"
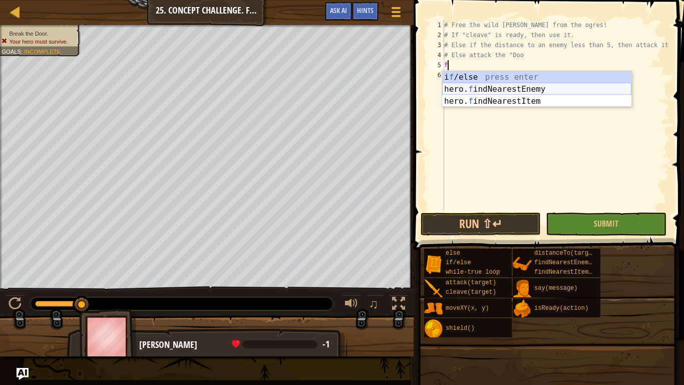
click at [485, 84] on div "i f /else press enter hero. f indNearestEnemy press enter hero. f indNearestIte…" at bounding box center [536, 101] width 189 height 60
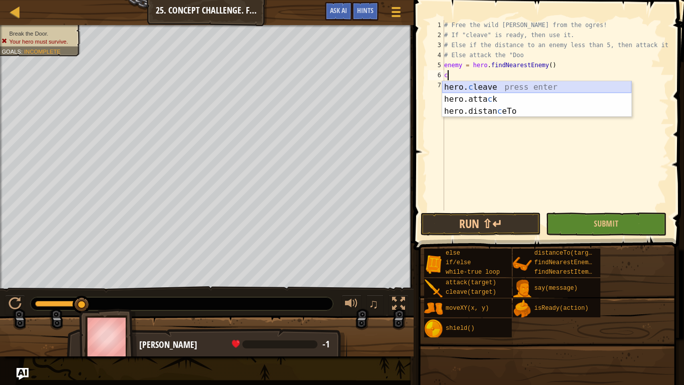
click at [472, 85] on div "hero. c leave press enter hero.[PERSON_NAME] press enter hero.distan c eTo pres…" at bounding box center [536, 111] width 189 height 60
type textarea "hero.cleave(enemy)"
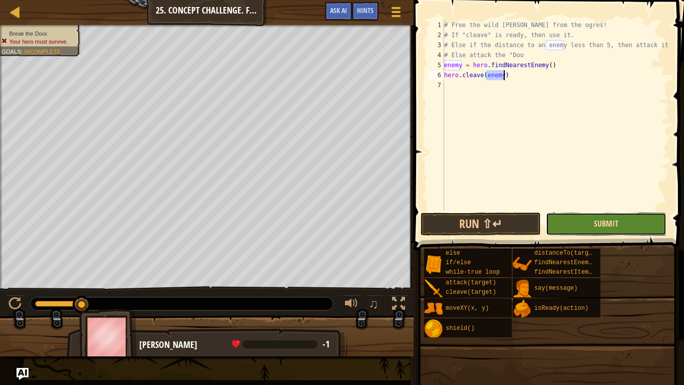
click at [603, 217] on button "Submit" at bounding box center [606, 223] width 120 height 23
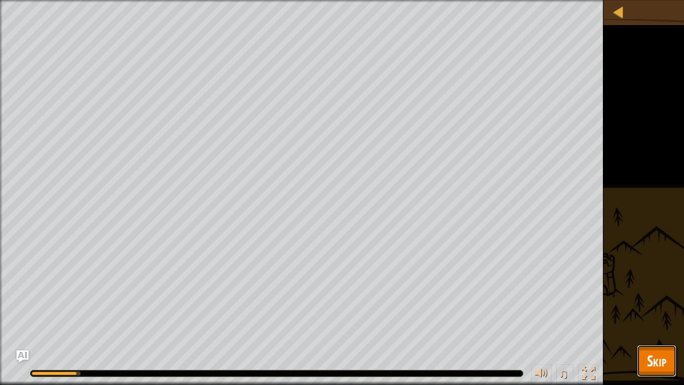
click at [640, 324] on button "Skip" at bounding box center [657, 361] width 40 height 32
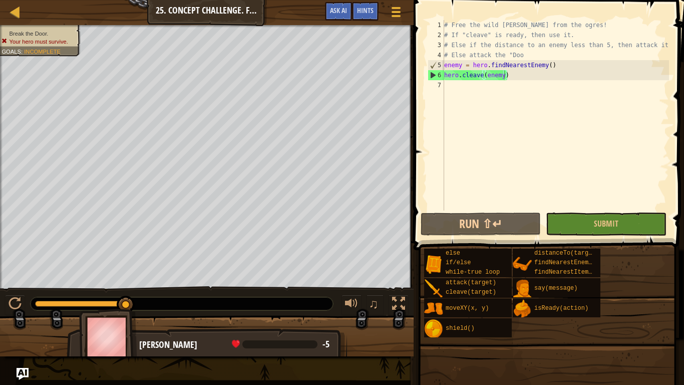
click at [463, 93] on div "# Free the wild [PERSON_NAME] from the ogres! # If "cleave" is ready, then use …" at bounding box center [555, 125] width 227 height 210
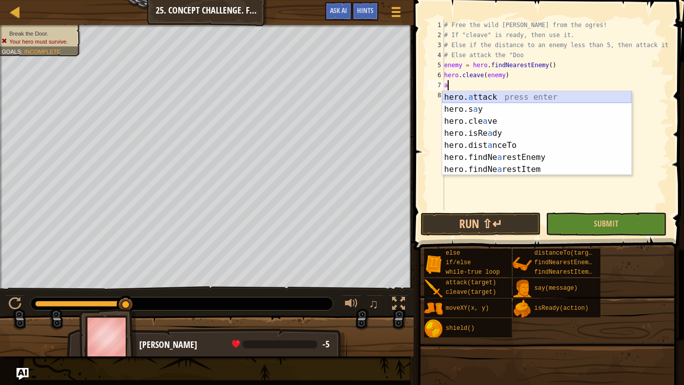
click at [470, 94] on div "hero. a ttack press enter hero.s a y press enter hero.cle a ve press enter hero…" at bounding box center [536, 145] width 189 height 108
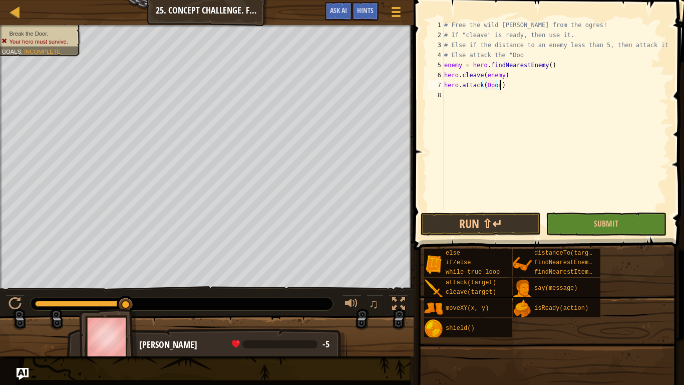
scroll to position [5, 8]
click at [599, 221] on span "Submit" at bounding box center [606, 223] width 25 height 11
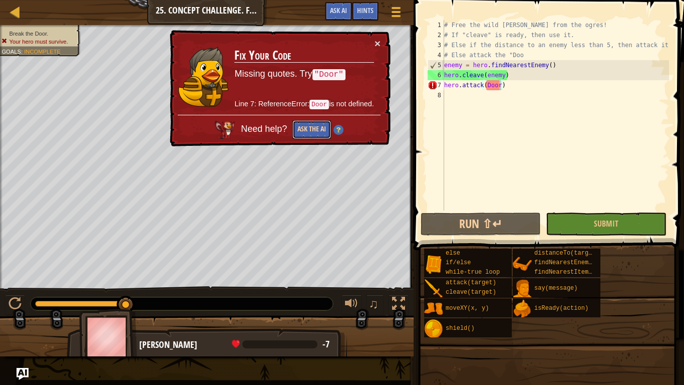
click at [319, 136] on button "Ask the AI" at bounding box center [312, 129] width 39 height 19
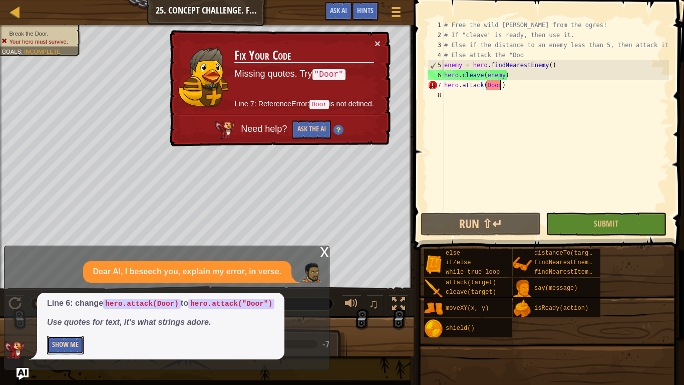
click at [67, 324] on button "Show Me" at bounding box center [65, 345] width 37 height 19
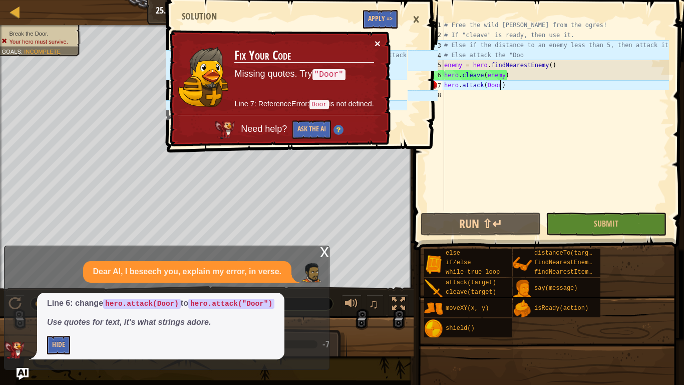
click at [379, 40] on button "×" at bounding box center [378, 43] width 6 height 11
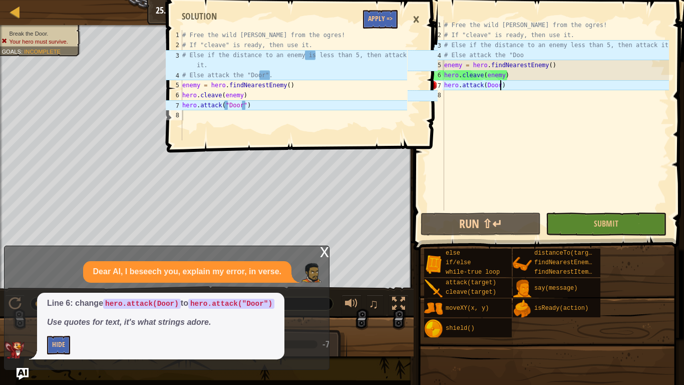
click at [525, 55] on div "# Free the wild [PERSON_NAME] from the ogres! # If "cleave" is ready, then use …" at bounding box center [555, 125] width 227 height 210
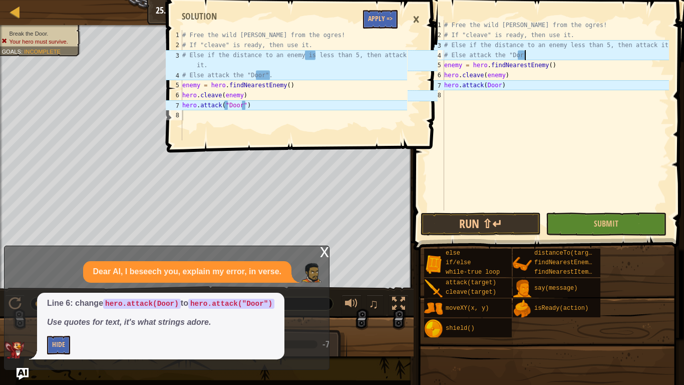
scroll to position [5, 12]
click at [508, 61] on div "# Free the wild [PERSON_NAME] from the ogres! # If "cleave" is ready, then use …" at bounding box center [555, 125] width 227 height 210
click at [518, 57] on div "# Free the wild [PERSON_NAME] from the ogres! # If "cleave" is ready, then use …" at bounding box center [555, 125] width 227 height 210
click at [499, 84] on div "# Free the wild [PERSON_NAME] from the ogres! # If "cleave" is ready, then use …" at bounding box center [555, 125] width 227 height 210
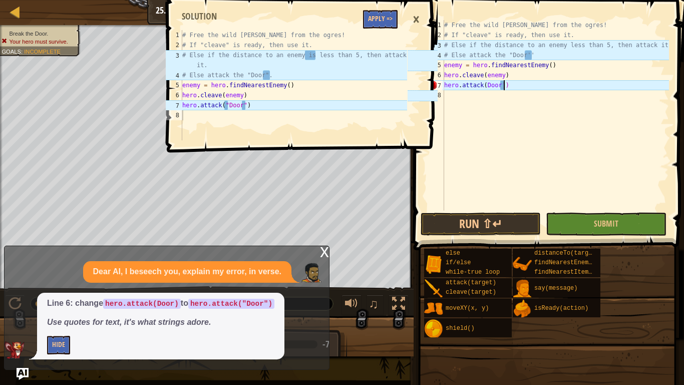
scroll to position [5, 9]
click at [487, 88] on div "# Free the wild [PERSON_NAME] from the ogres! # If "cleave" is ready, then use …" at bounding box center [555, 125] width 227 height 210
click at [513, 85] on div "# Free the wild [PERSON_NAME] from the ogres! # If "cleave" is ready, then use …" at bounding box center [555, 125] width 227 height 210
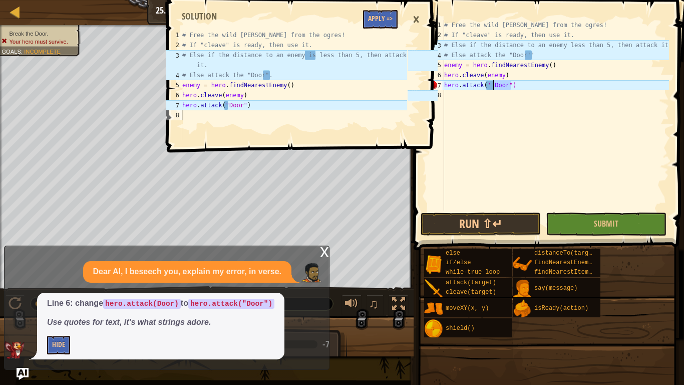
click at [493, 86] on div "# Free the wild [PERSON_NAME] from the ogres! # If "cleave" is ready, then use …" at bounding box center [555, 125] width 227 height 210
click at [493, 86] on div "# Free the wild [PERSON_NAME] from the ogres! # If "cleave" is ready, then use …" at bounding box center [555, 115] width 227 height 190
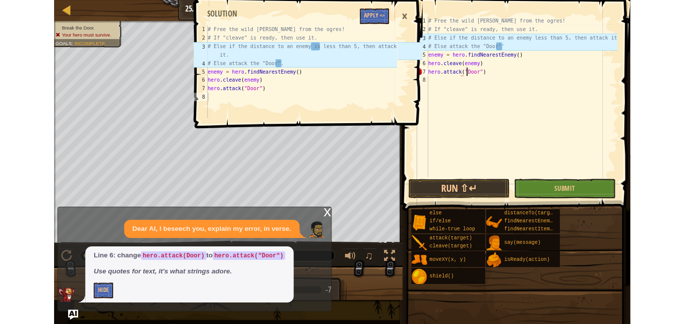
scroll to position [5, 7]
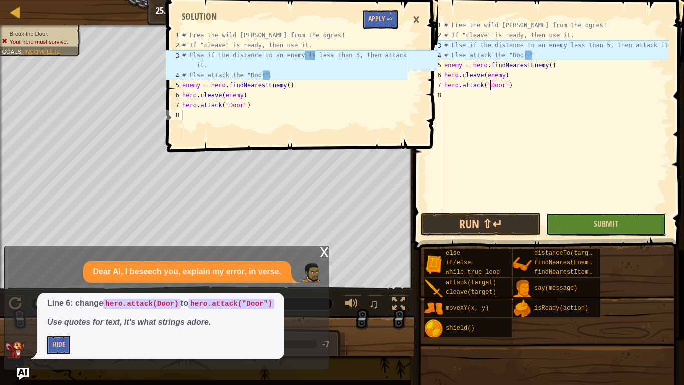
click at [593, 214] on button "Submit" at bounding box center [606, 223] width 120 height 23
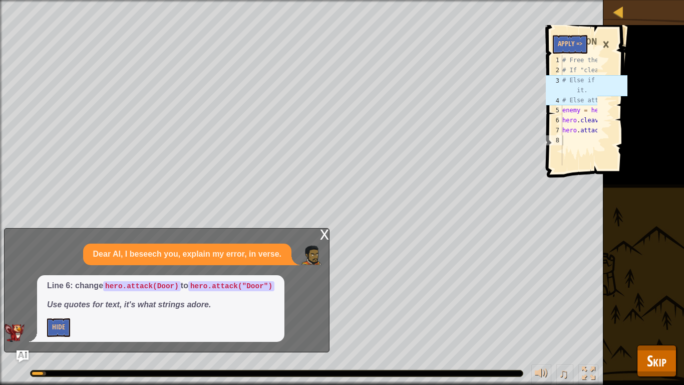
click at [602, 45] on div "×" at bounding box center [606, 44] width 17 height 23
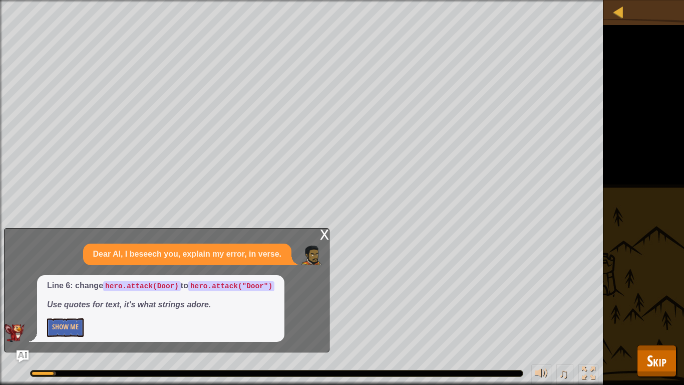
click at [321, 228] on div "x" at bounding box center [324, 233] width 9 height 10
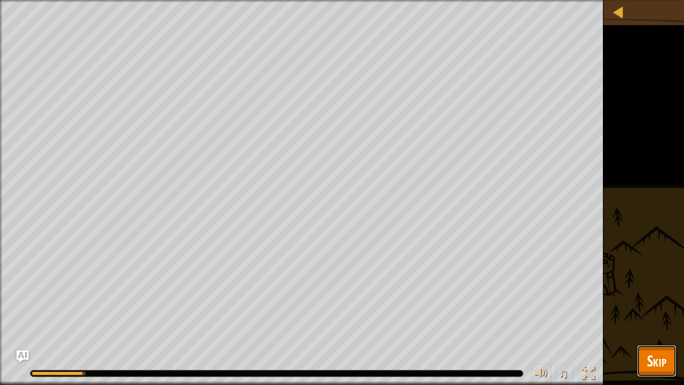
click at [660, 324] on button "Skip" at bounding box center [657, 361] width 40 height 32
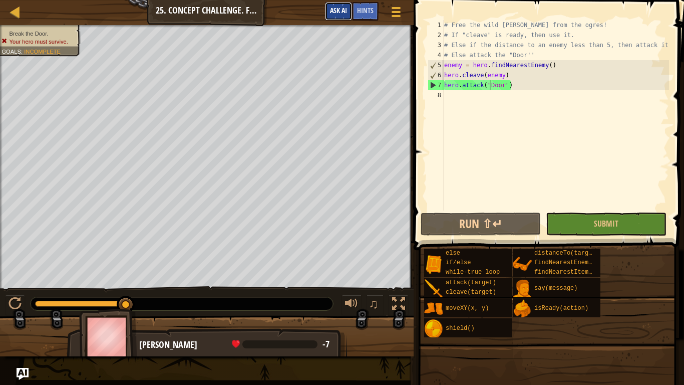
click at [340, 16] on button "Ask AI" at bounding box center [338, 11] width 27 height 19
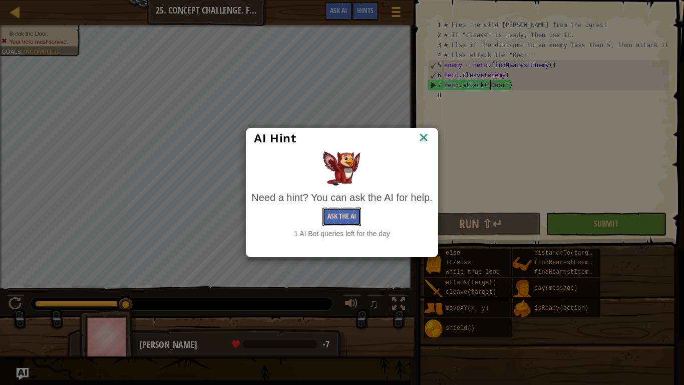
click at [343, 210] on button "Ask the AI" at bounding box center [342, 216] width 39 height 19
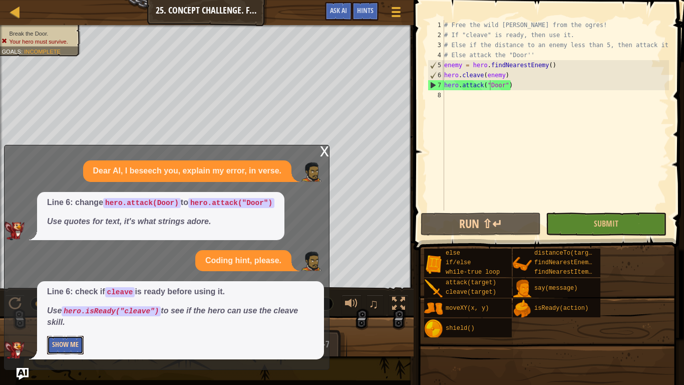
click at [74, 324] on button "Show Me" at bounding box center [65, 345] width 37 height 19
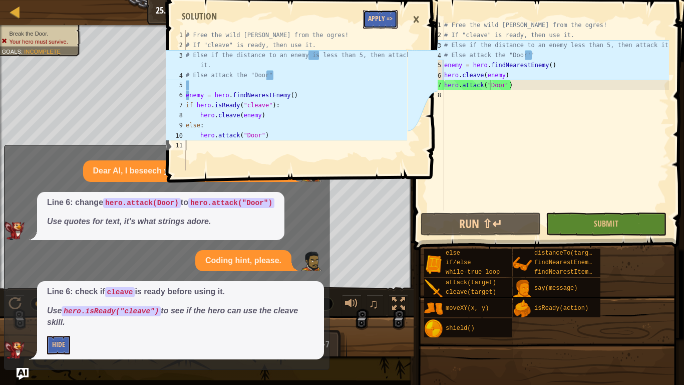
click at [380, 14] on button "Apply =>" at bounding box center [380, 19] width 35 height 19
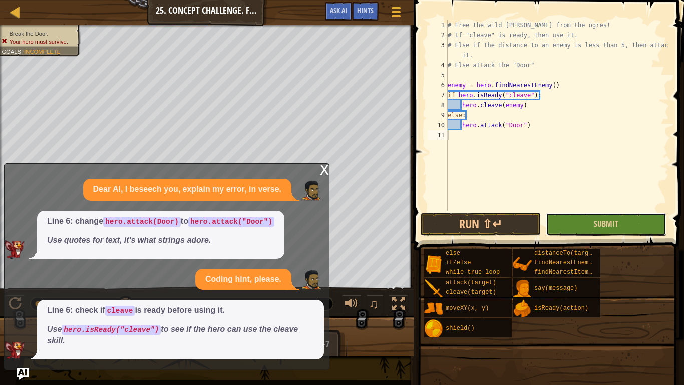
click at [599, 229] on button "Submit" at bounding box center [606, 223] width 120 height 23
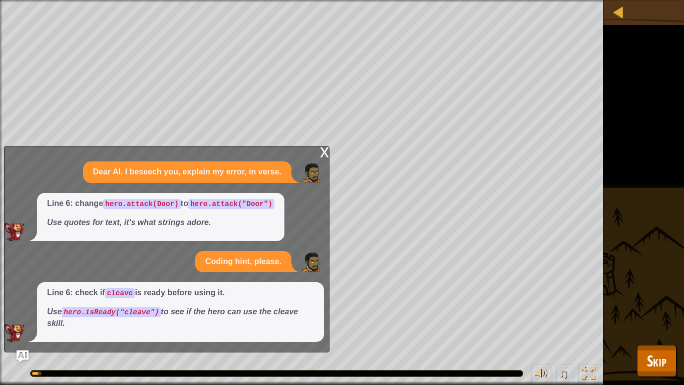
click at [324, 152] on div "x" at bounding box center [324, 151] width 9 height 10
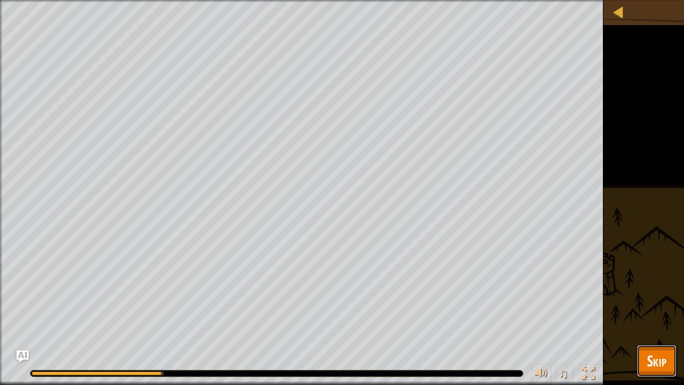
click at [652, 324] on span "Skip" at bounding box center [657, 360] width 20 height 21
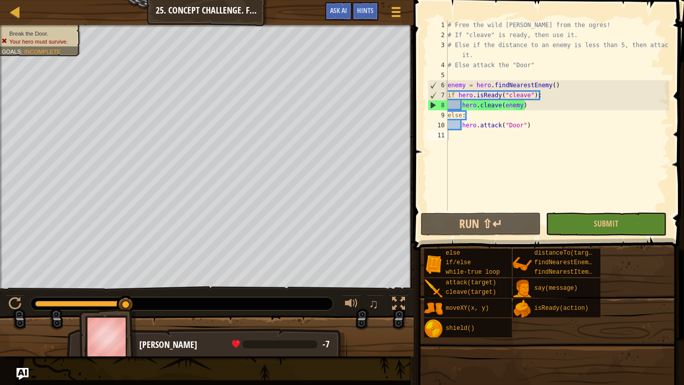
click at [470, 145] on div "# Free the wild [PERSON_NAME] from the ogres! # If "cleave" is ready, then use …" at bounding box center [557, 125] width 223 height 210
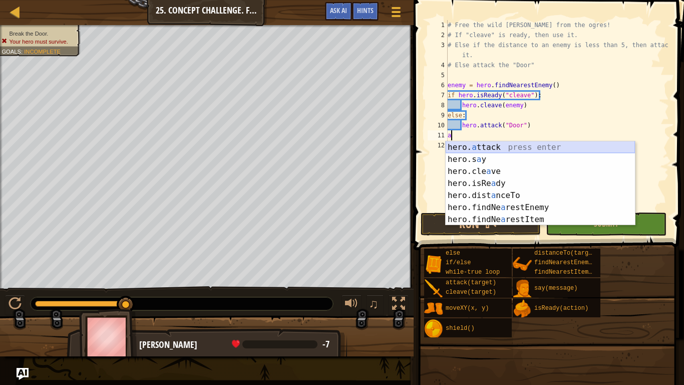
click at [483, 145] on div "hero. a ttack press enter hero.s a y press enter hero.cle a ve press enter hero…" at bounding box center [540, 195] width 189 height 108
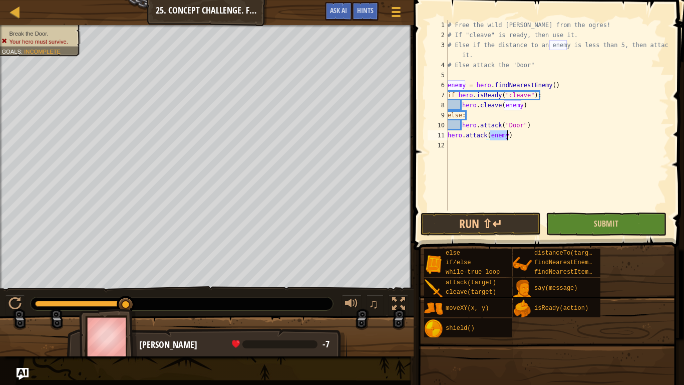
type textarea "hero.attack(enemy)"
click at [653, 233] on button "Submit" at bounding box center [606, 223] width 120 height 23
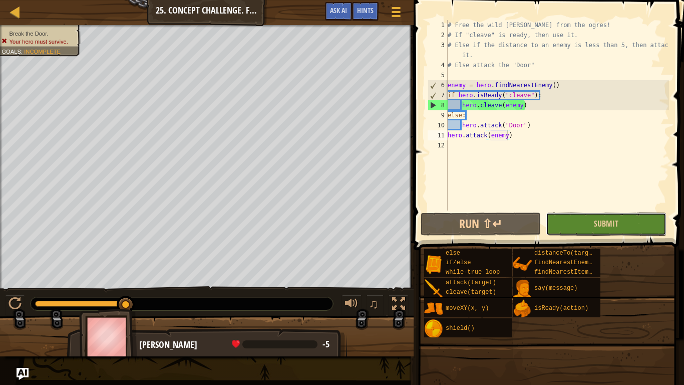
click at [579, 224] on button "Submit" at bounding box center [606, 223] width 120 height 23
click at [341, 18] on button "Ask AI" at bounding box center [338, 11] width 27 height 19
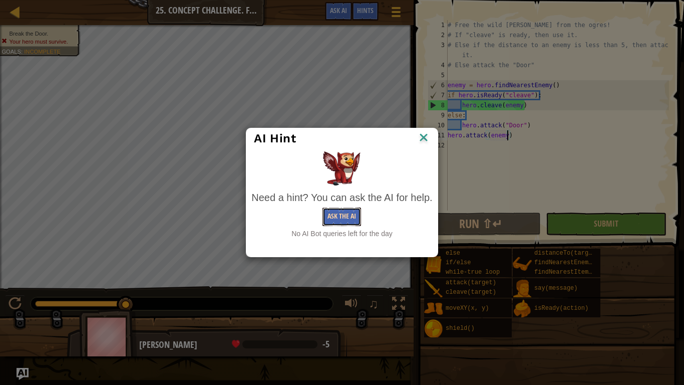
click at [344, 207] on button "Ask the AI" at bounding box center [342, 216] width 39 height 19
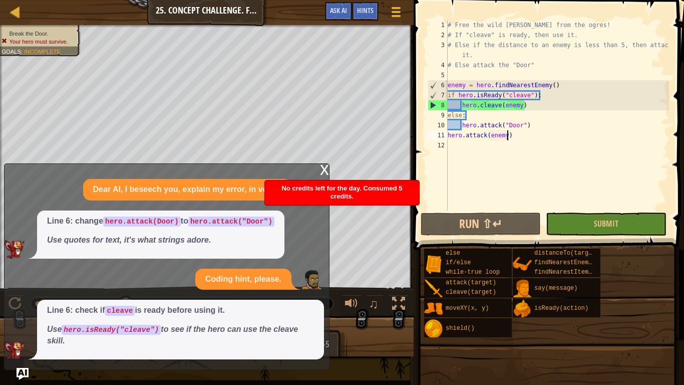
click at [391, 188] on span "No credits left for the day. Consumed 5 credits." at bounding box center [342, 192] width 121 height 16
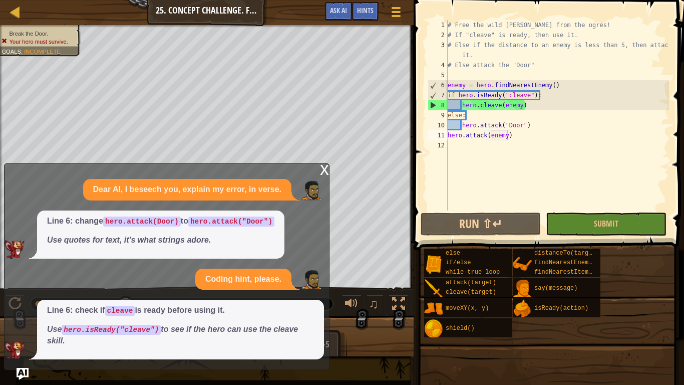
click at [276, 286] on div "Coding hint, please." at bounding box center [243, 280] width 96 height 22
click at [606, 228] on span "Submit" at bounding box center [606, 223] width 25 height 11
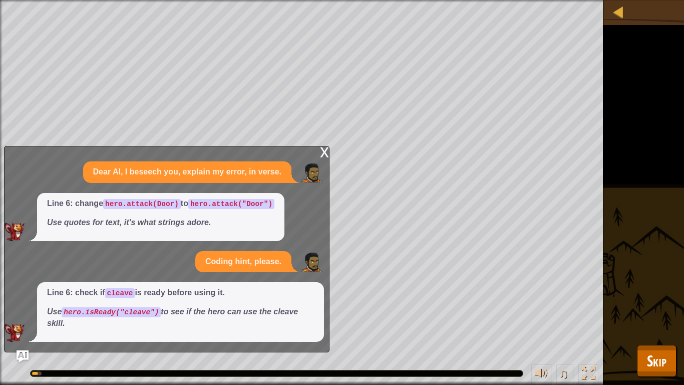
click at [324, 156] on div "x" at bounding box center [324, 151] width 9 height 10
